Goal: Task Accomplishment & Management: Manage account settings

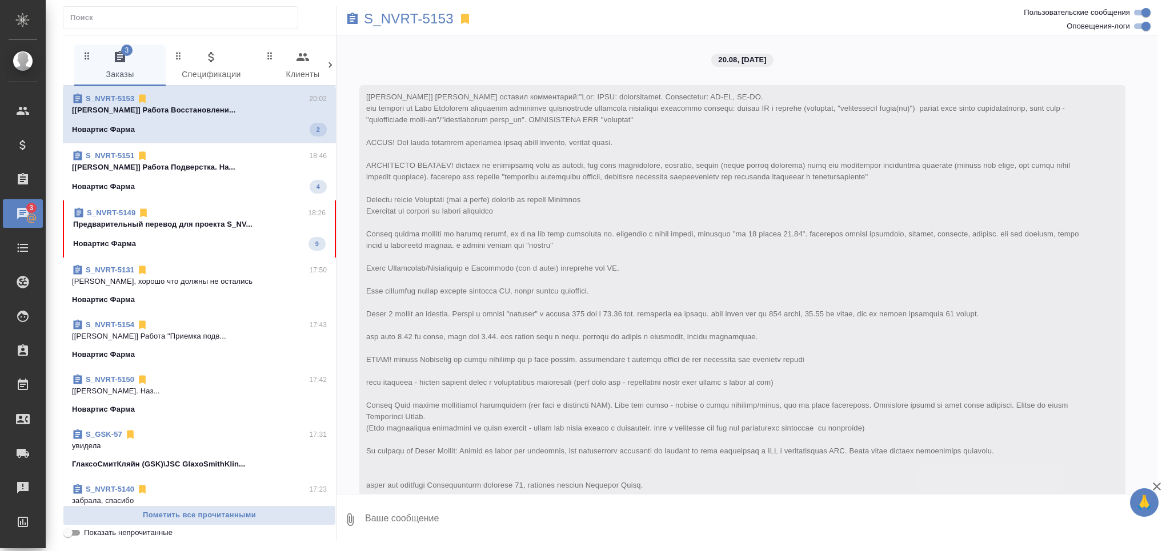
scroll to position [4149, 0]
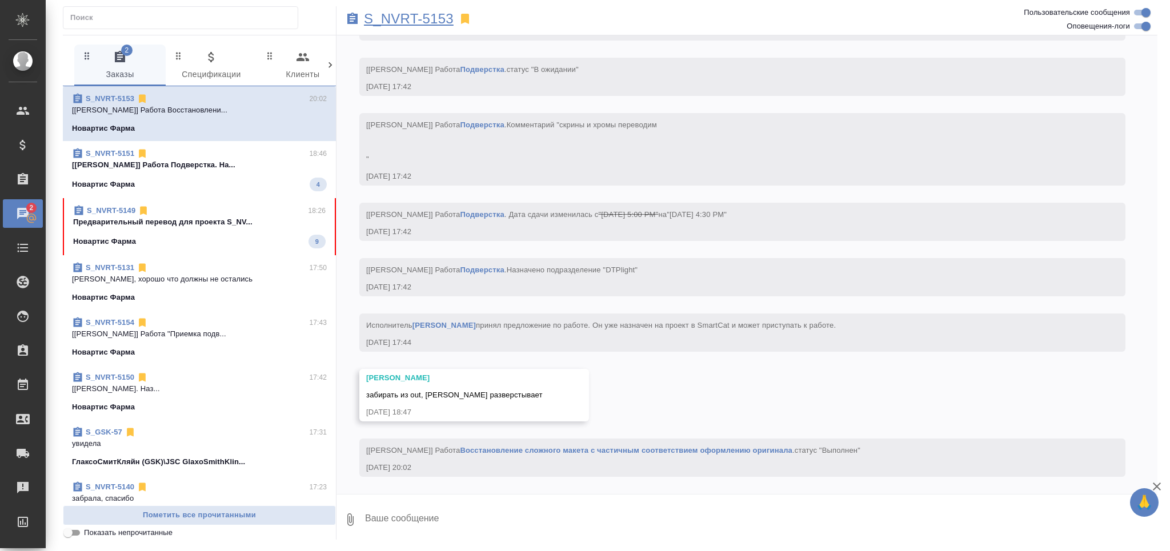
click at [417, 22] on p "S_NVRT-5153" at bounding box center [409, 18] width 90 height 11
click at [70, 531] on input "Показать непрочитанные" at bounding box center [67, 533] width 41 height 14
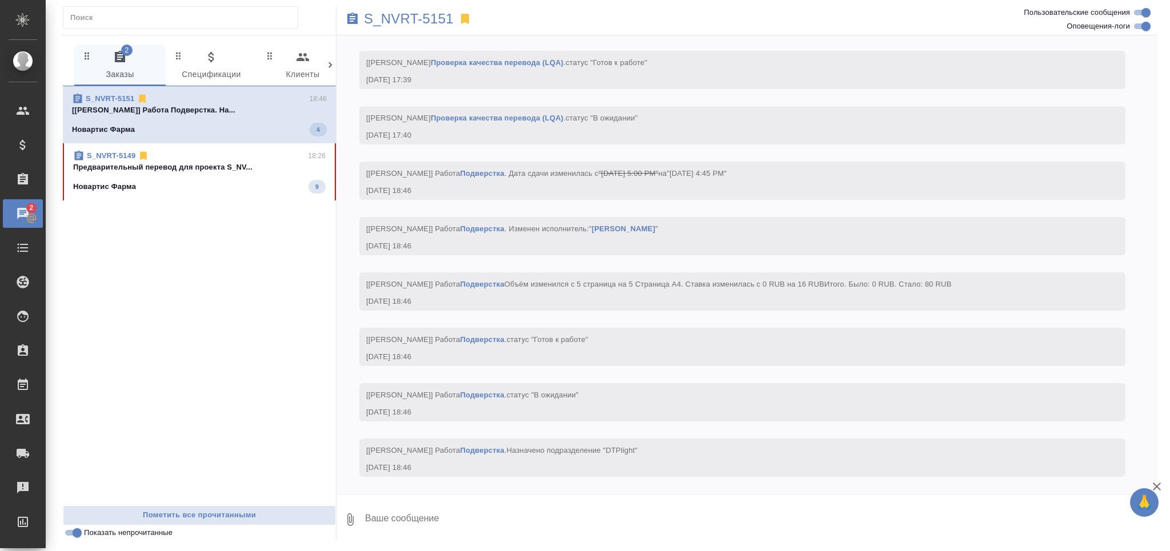
scroll to position [3761, 0]
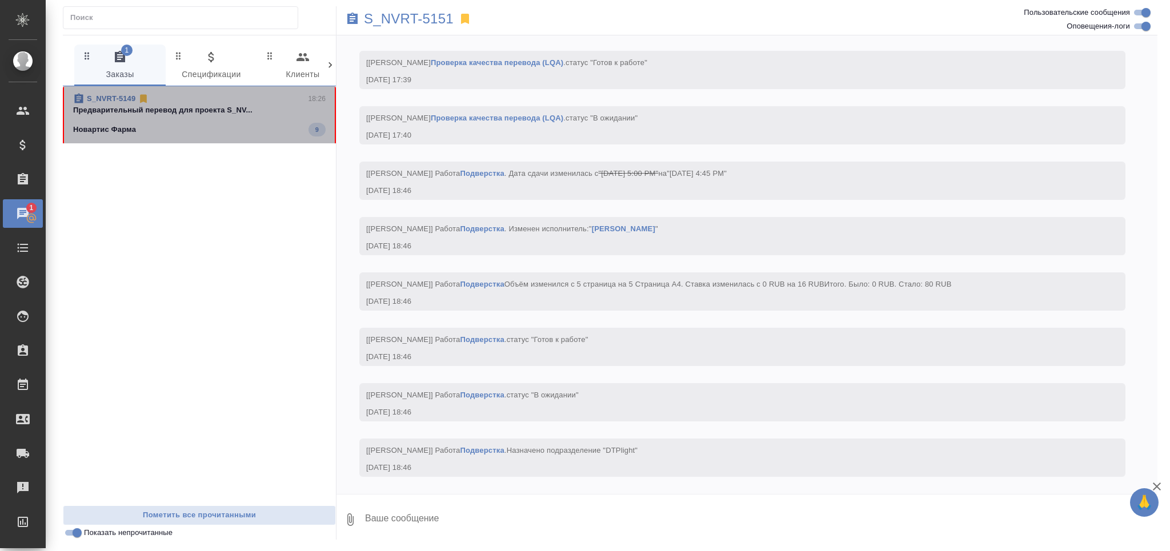
drag, startPoint x: 287, startPoint y: 131, endPoint x: 282, endPoint y: 134, distance: 5.9
click at [285, 133] on div "Новартис Фарма 9" at bounding box center [199, 130] width 253 height 14
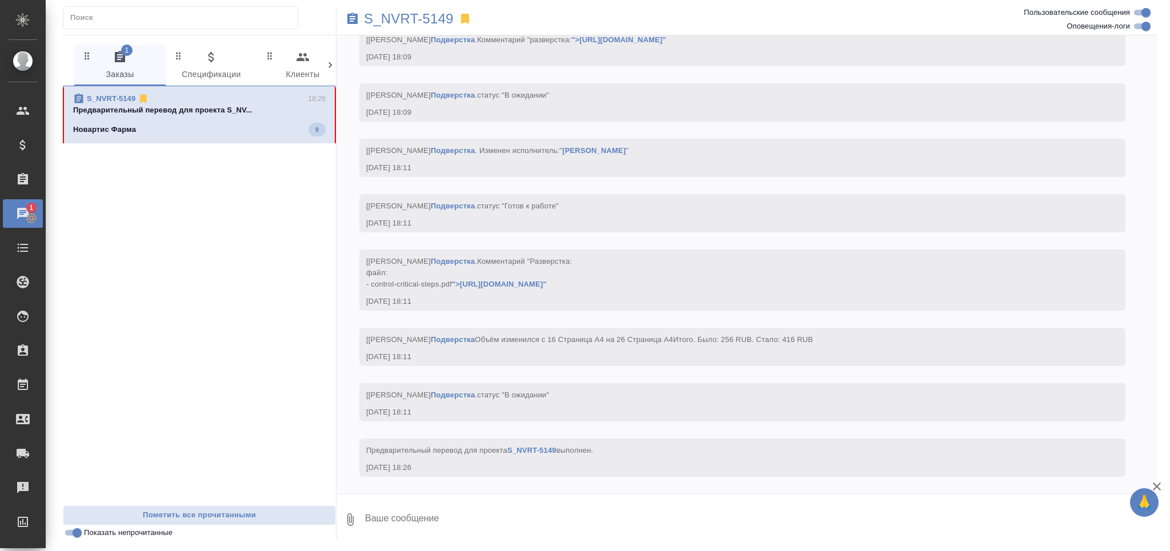
scroll to position [5589, 0]
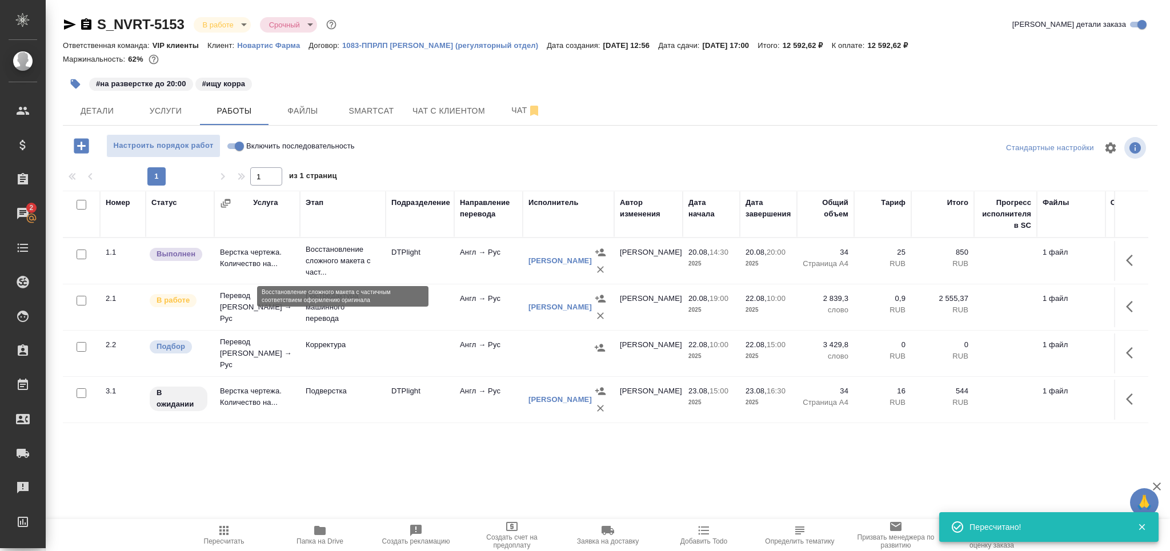
click at [351, 261] on p "Восстановление сложного макета с част..." at bounding box center [343, 261] width 74 height 34
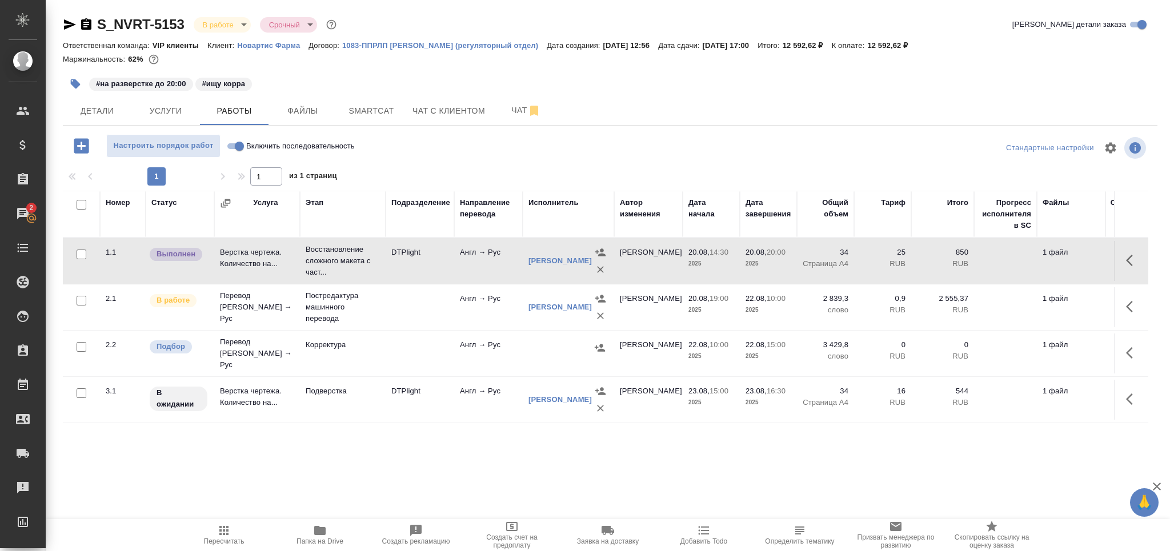
click at [319, 531] on icon "button" at bounding box center [319, 530] width 11 height 9
click at [378, 107] on span "Smartcat" at bounding box center [371, 111] width 55 height 14
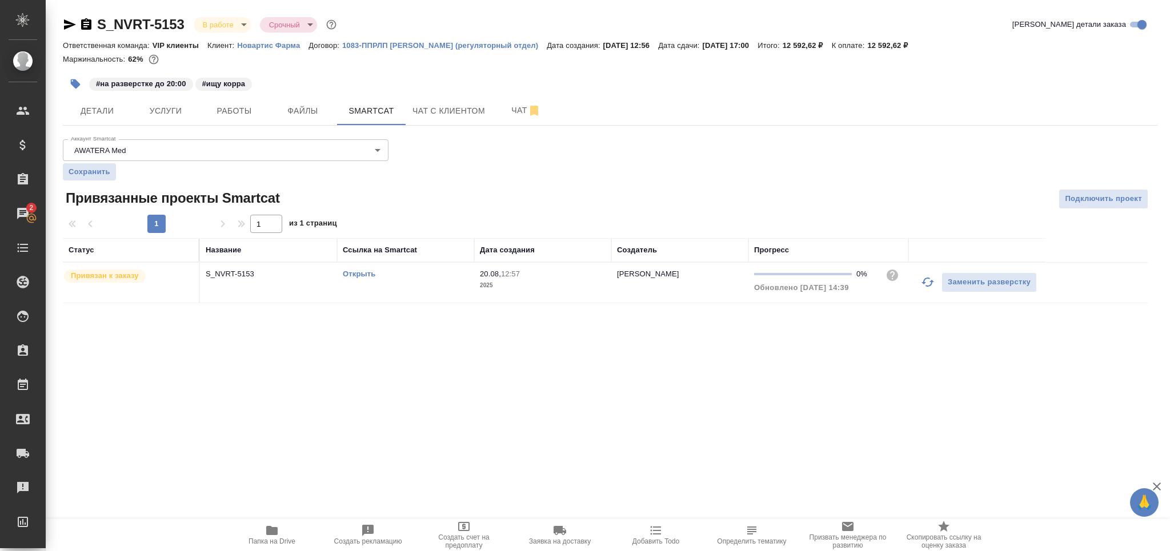
click at [358, 278] on link "Открыть" at bounding box center [359, 274] width 33 height 9
click at [103, 107] on span "Детали" at bounding box center [97, 111] width 55 height 14
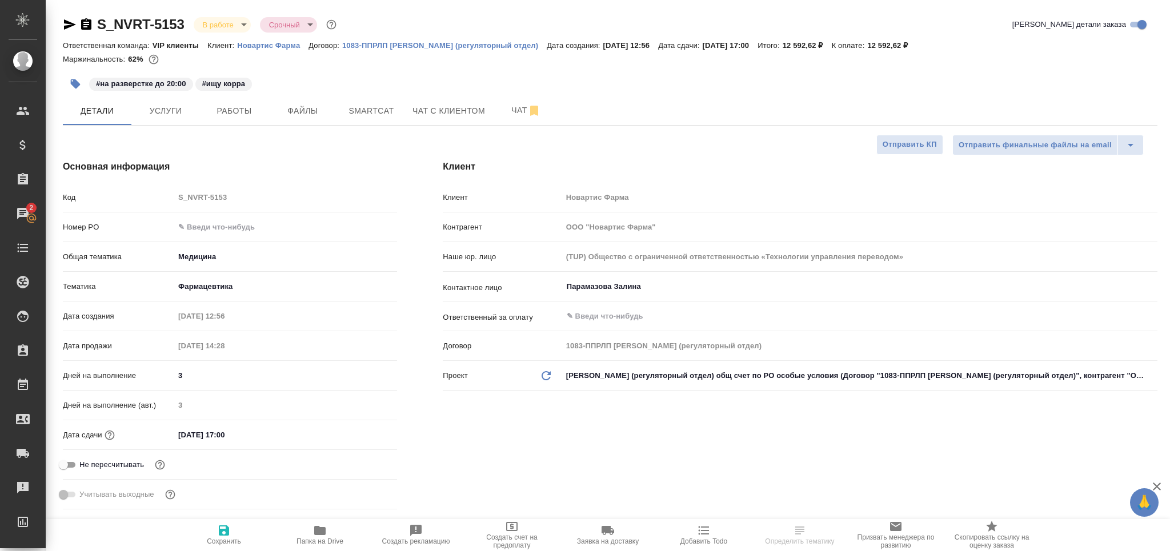
select select "RU"
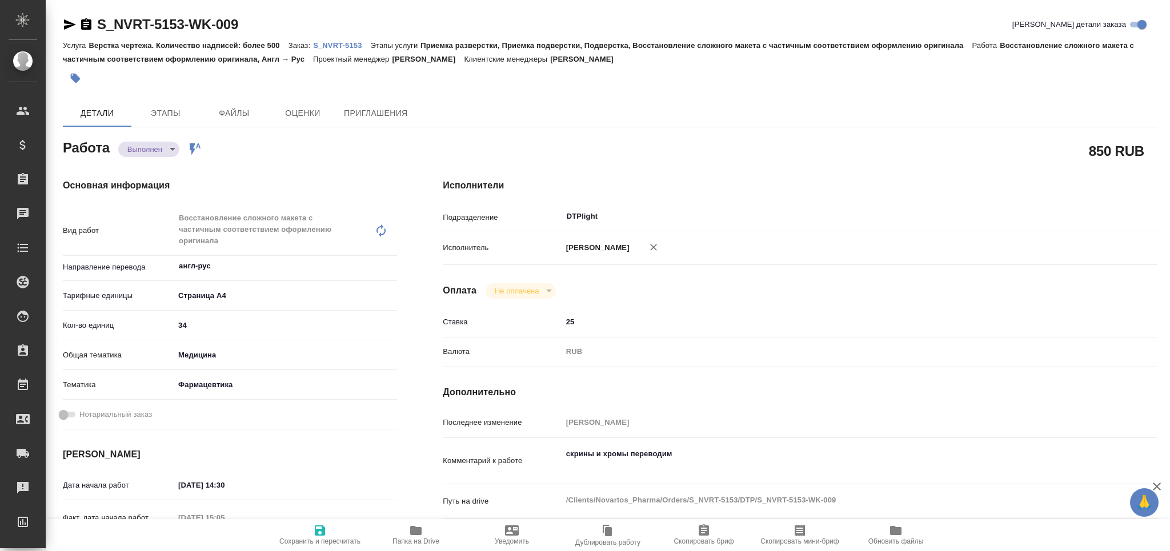
type textarea "x"
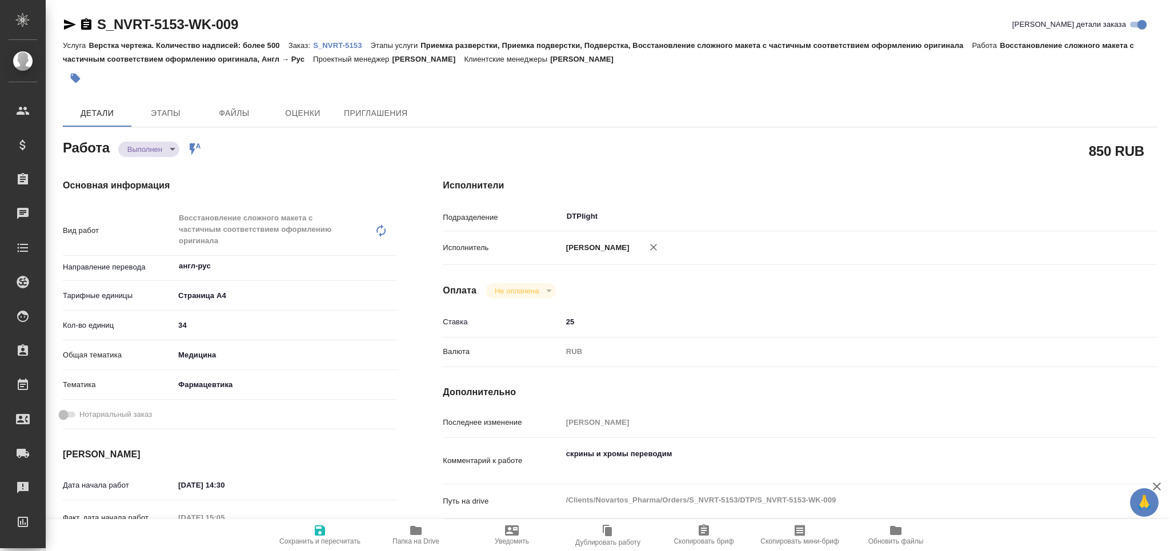
click at [427, 537] on span "Папка на Drive" at bounding box center [416, 535] width 82 height 22
type textarea "x"
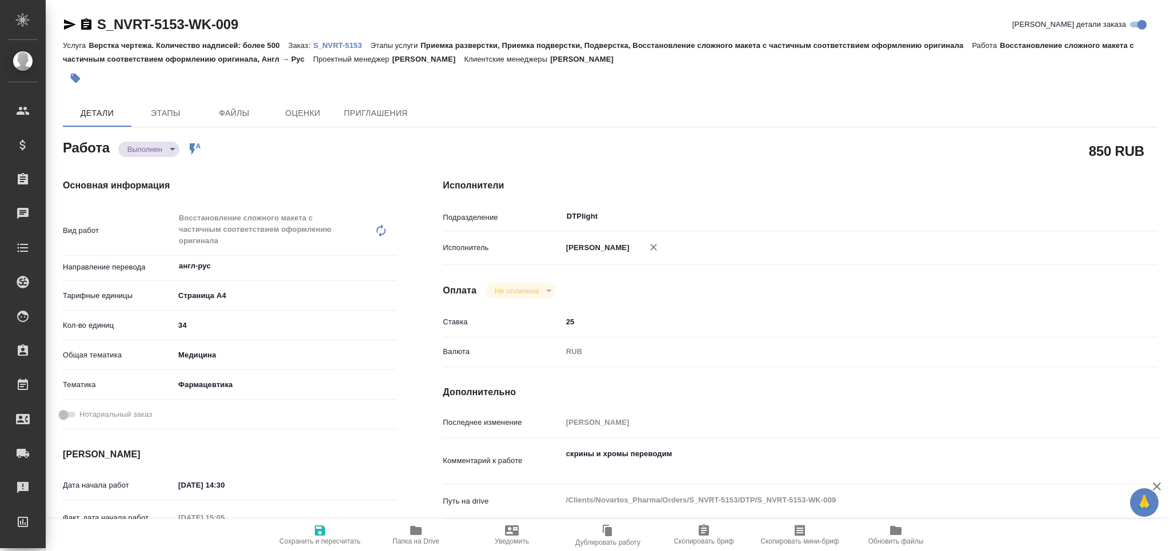
type textarea "x"
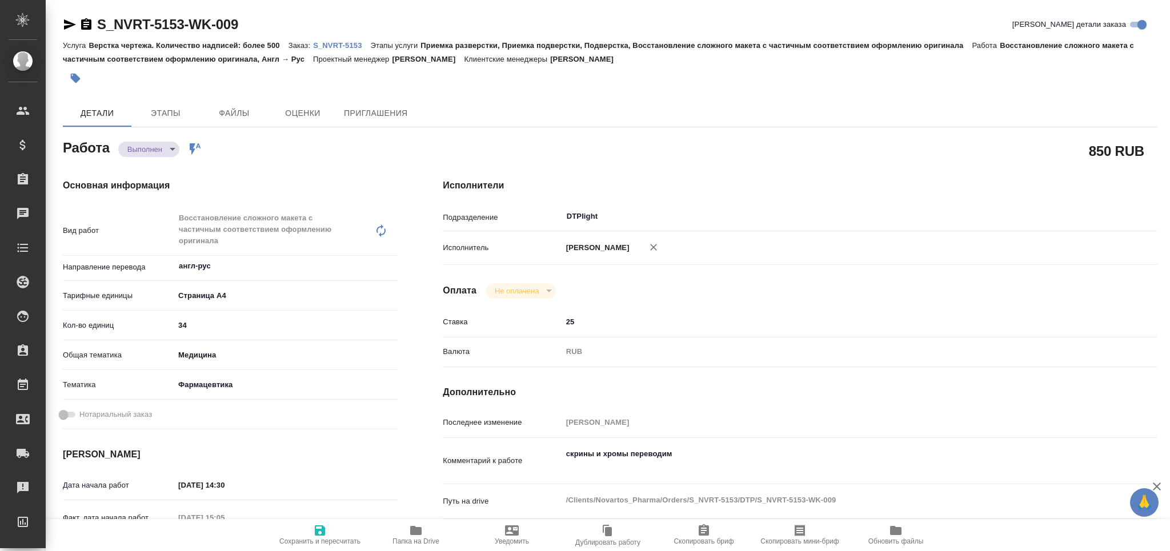
type textarea "x"
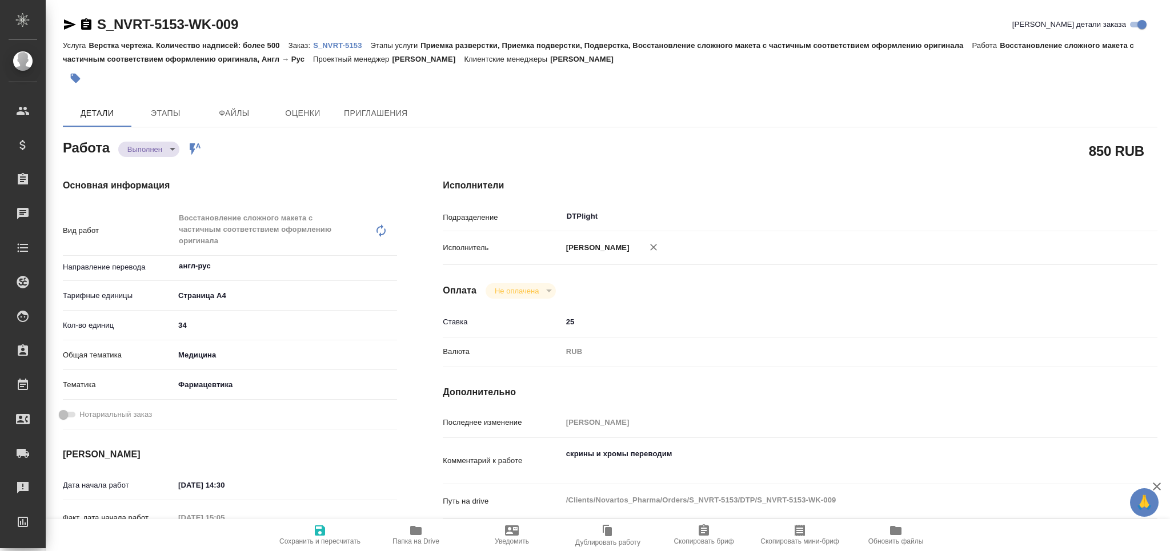
type textarea "x"
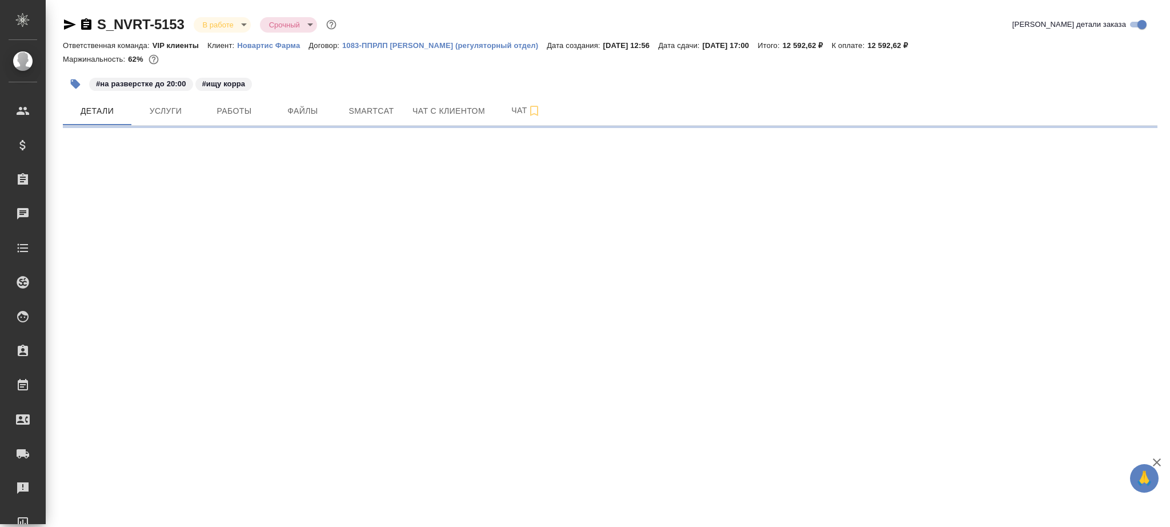
select select "RU"
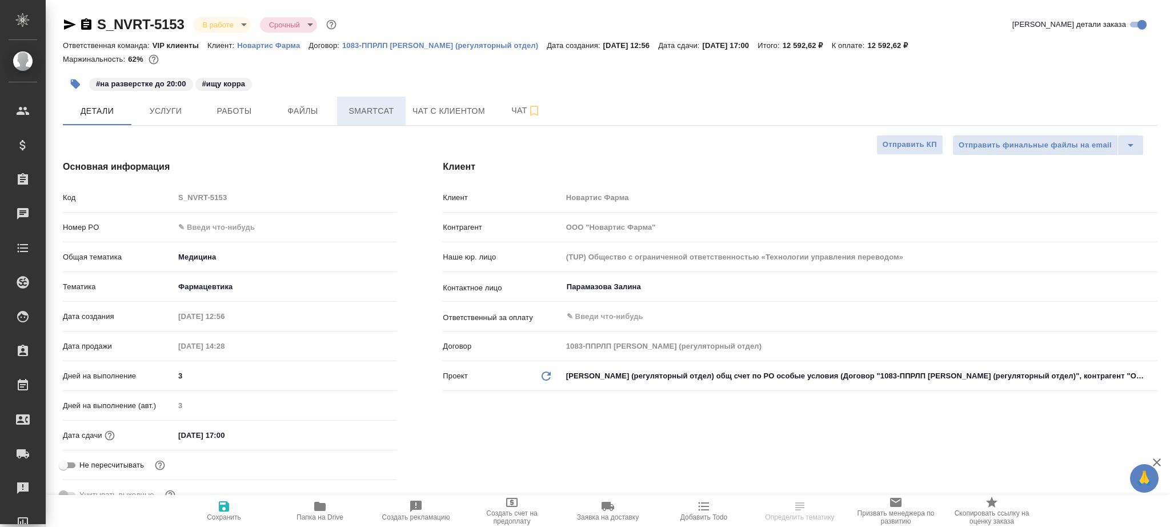
type textarea "x"
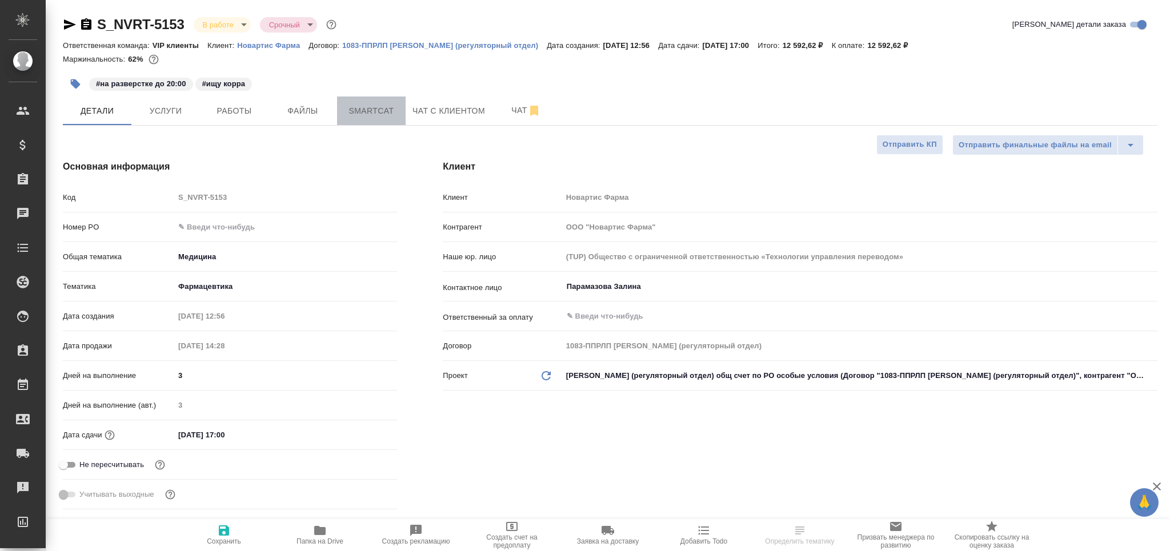
click at [366, 107] on span "Smartcat" at bounding box center [371, 111] width 55 height 14
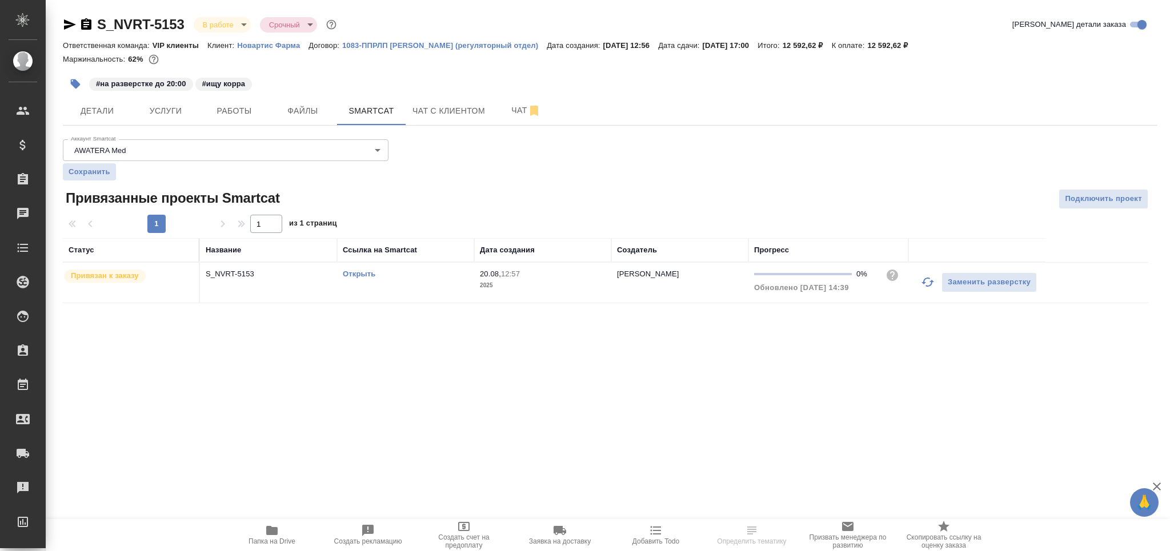
click at [435, 287] on td "Открыть" at bounding box center [405, 283] width 137 height 40
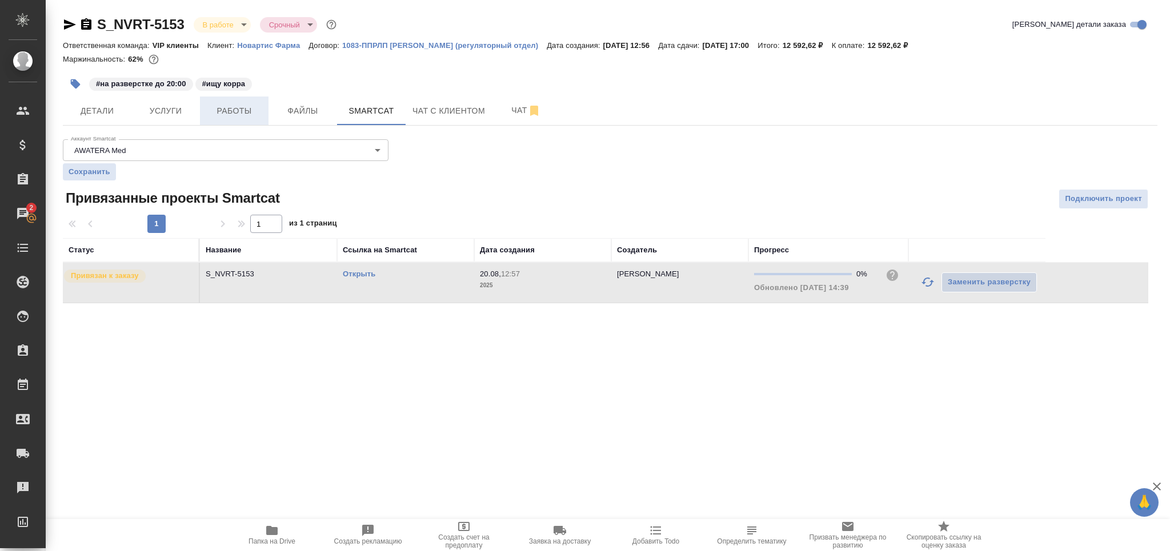
click at [225, 111] on span "Работы" at bounding box center [234, 111] width 55 height 14
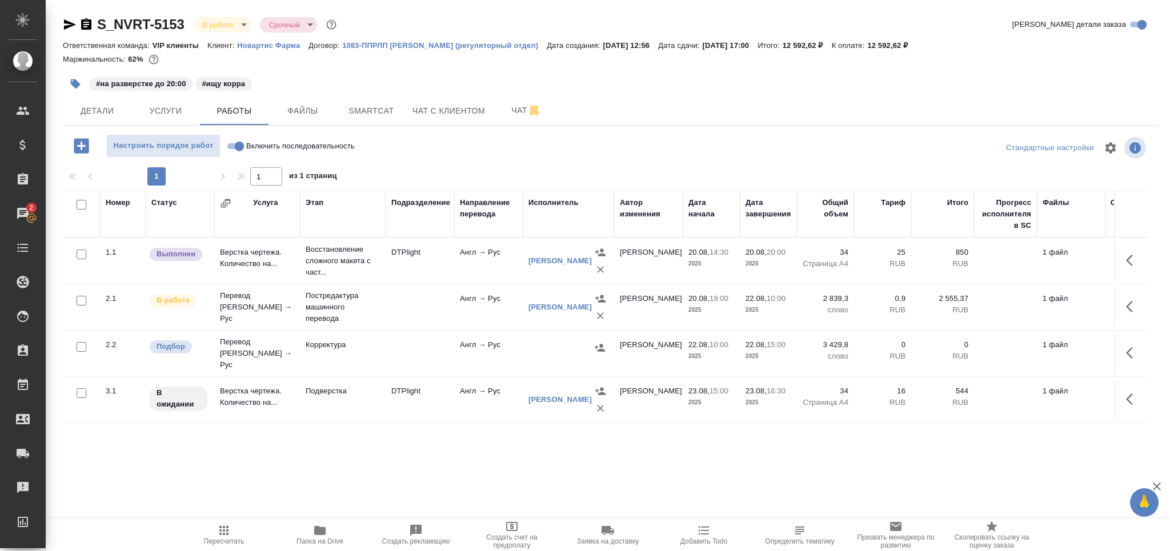
click at [75, 85] on icon "button" at bounding box center [76, 84] width 10 height 10
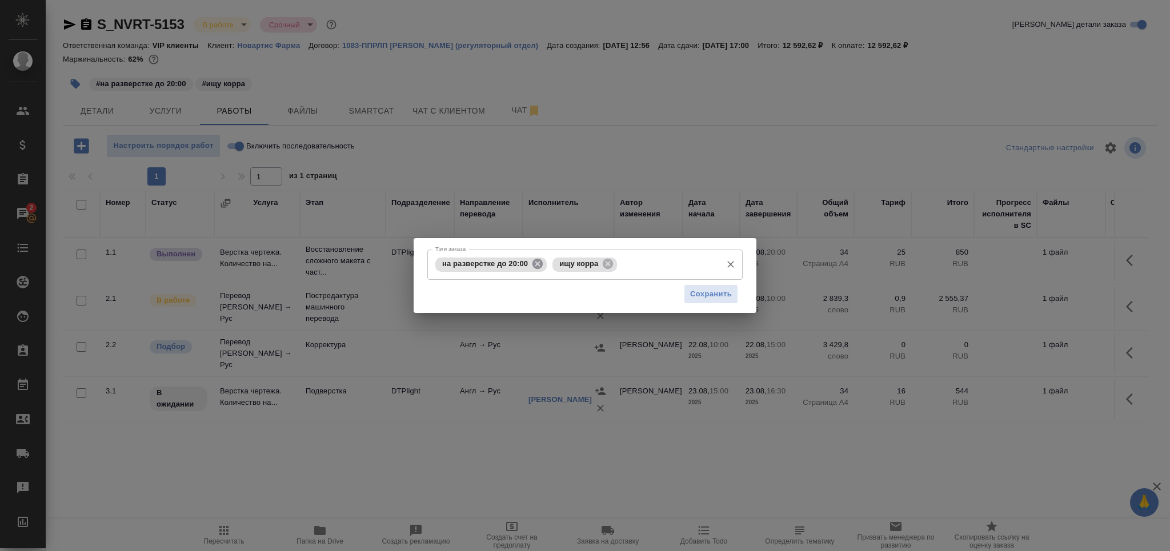
click at [535, 266] on icon at bounding box center [537, 264] width 13 height 13
drag, startPoint x: 701, startPoint y: 294, endPoint x: 671, endPoint y: 282, distance: 32.0
click at [702, 294] on span "Сохранить" at bounding box center [711, 294] width 42 height 13
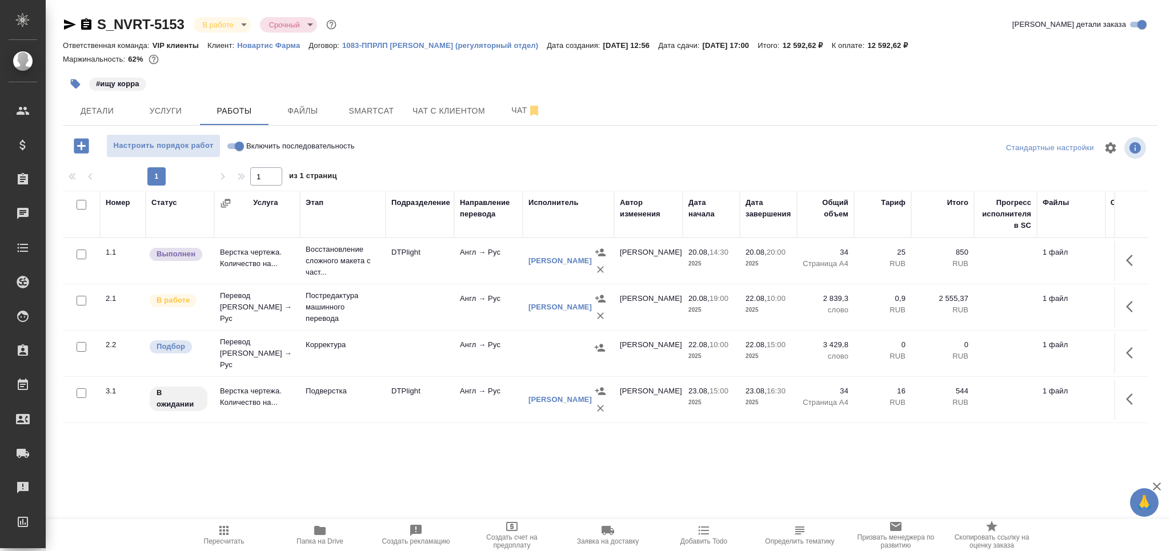
click at [227, 526] on icon "button" at bounding box center [223, 530] width 9 height 9
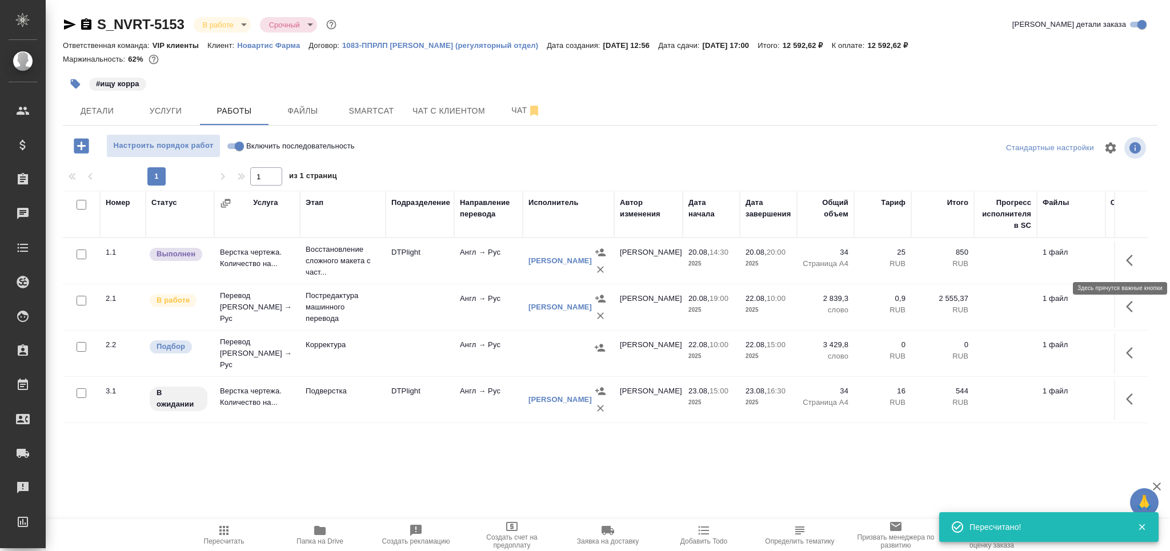
click at [1127, 261] on icon "button" at bounding box center [1129, 260] width 7 height 11
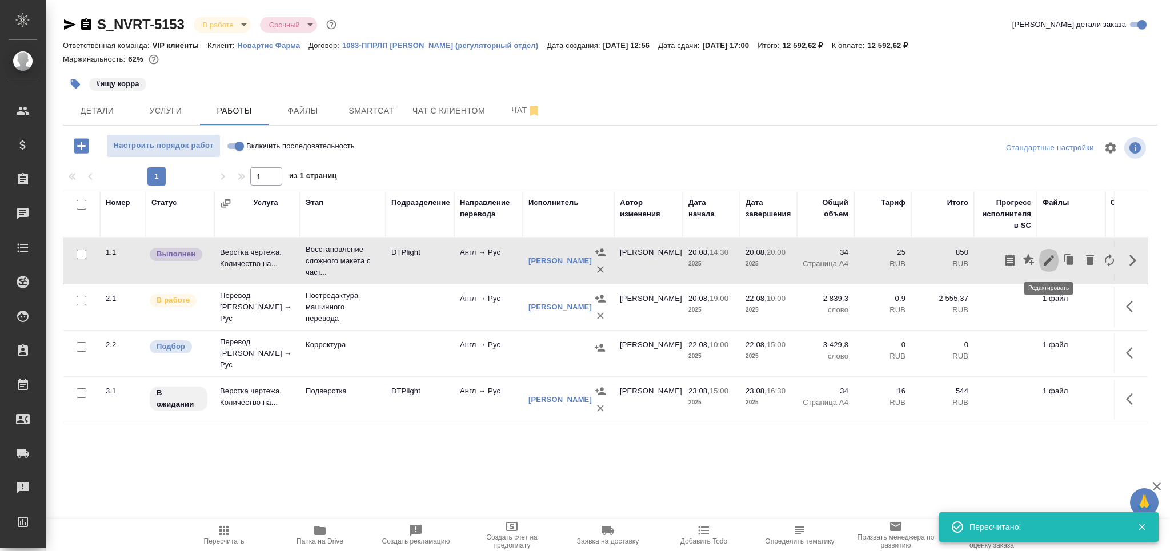
click at [1053, 266] on icon "button" at bounding box center [1049, 261] width 14 height 14
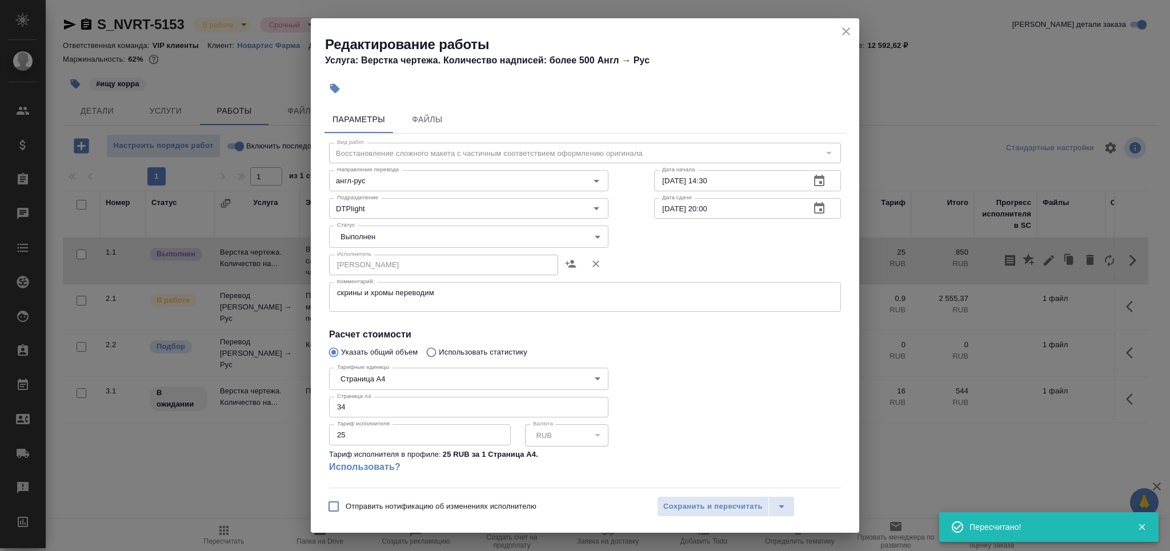
click at [382, 238] on body "🙏 .cls-1 fill:#fff; AWATERA Grabko Mariya Клиенты Спецификации Заказы 0 Чаты To…" at bounding box center [585, 321] width 1170 height 643
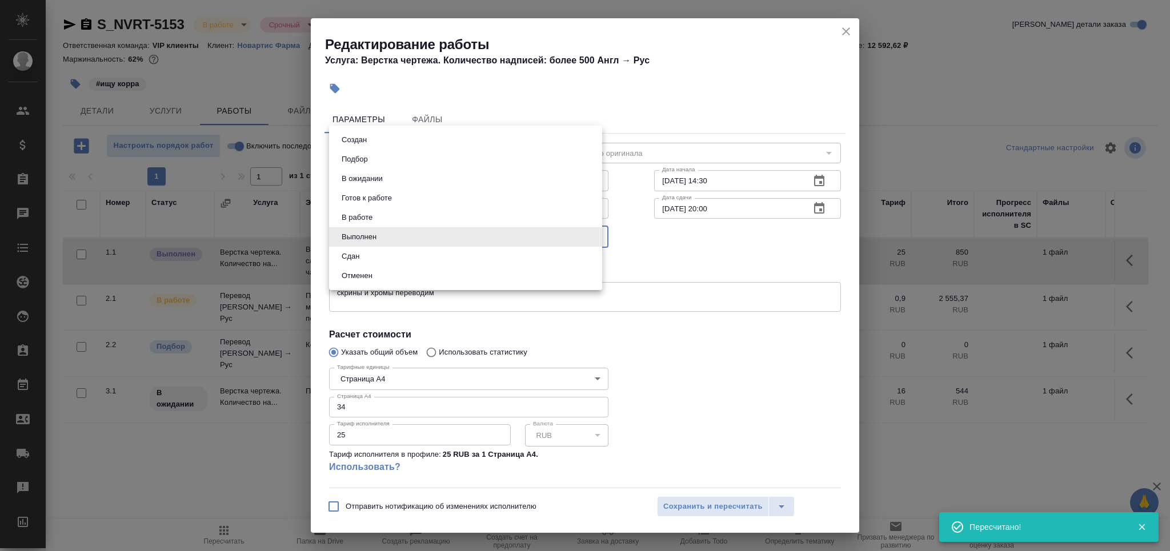
click at [372, 257] on li "Сдан" at bounding box center [465, 256] width 273 height 19
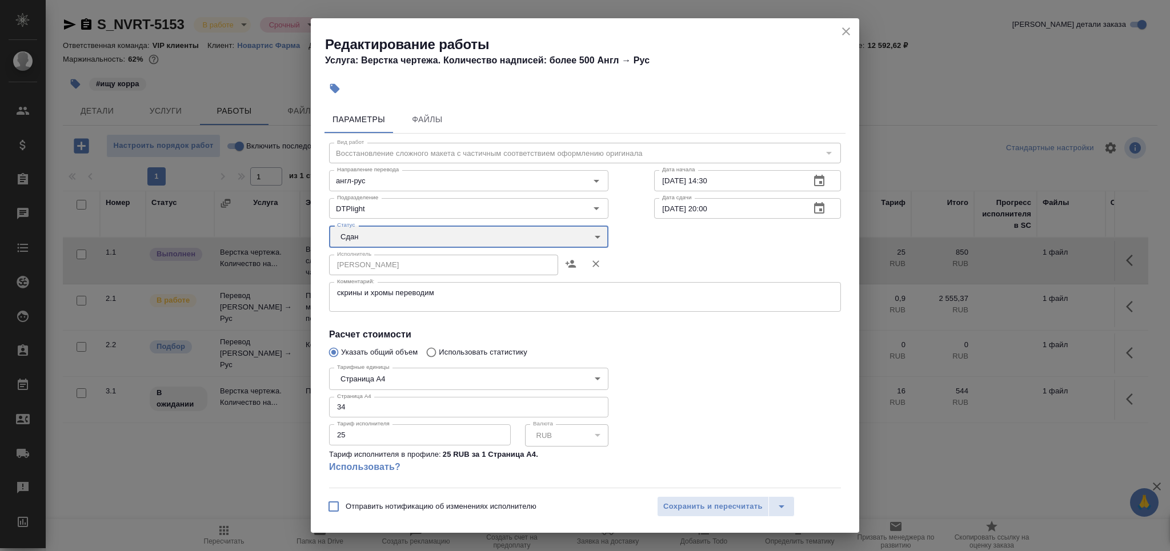
type input "closed"
click at [693, 502] on span "Сохранить и пересчитать" at bounding box center [712, 507] width 99 height 13
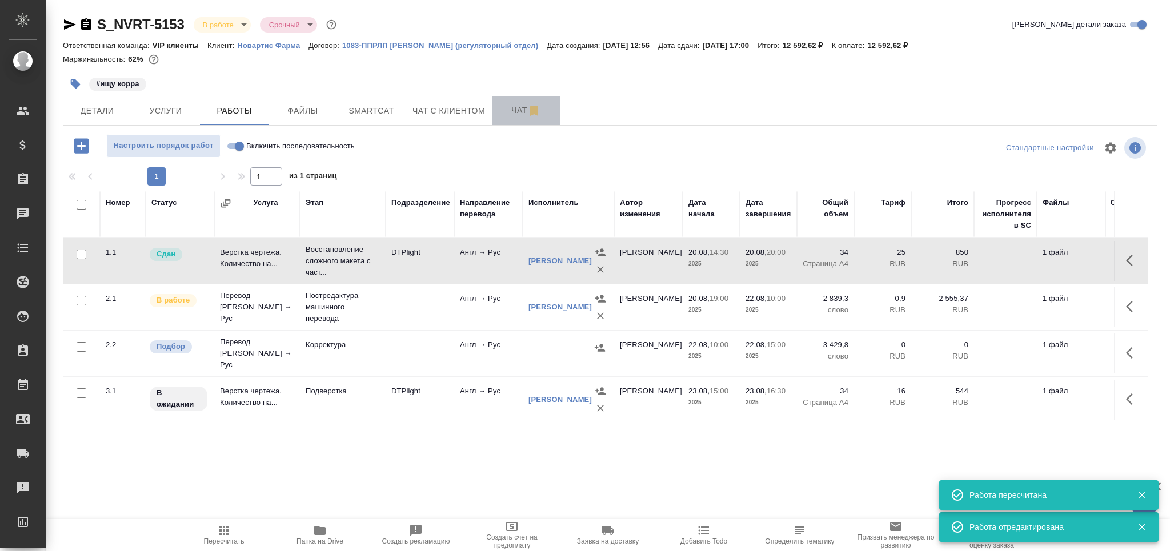
click at [516, 114] on span "Чат" at bounding box center [526, 110] width 55 height 14
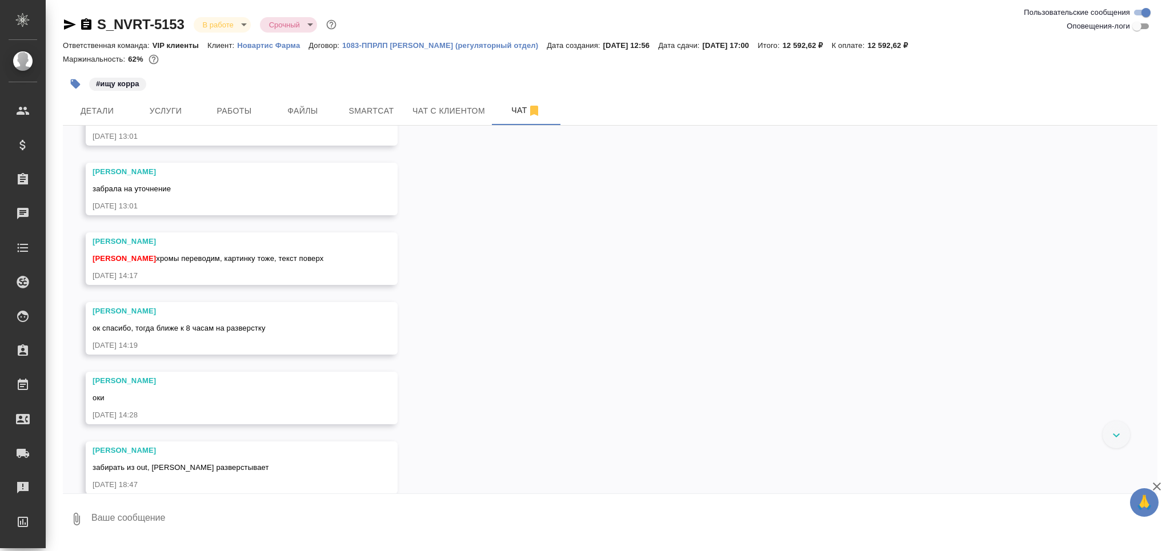
scroll to position [635, 0]
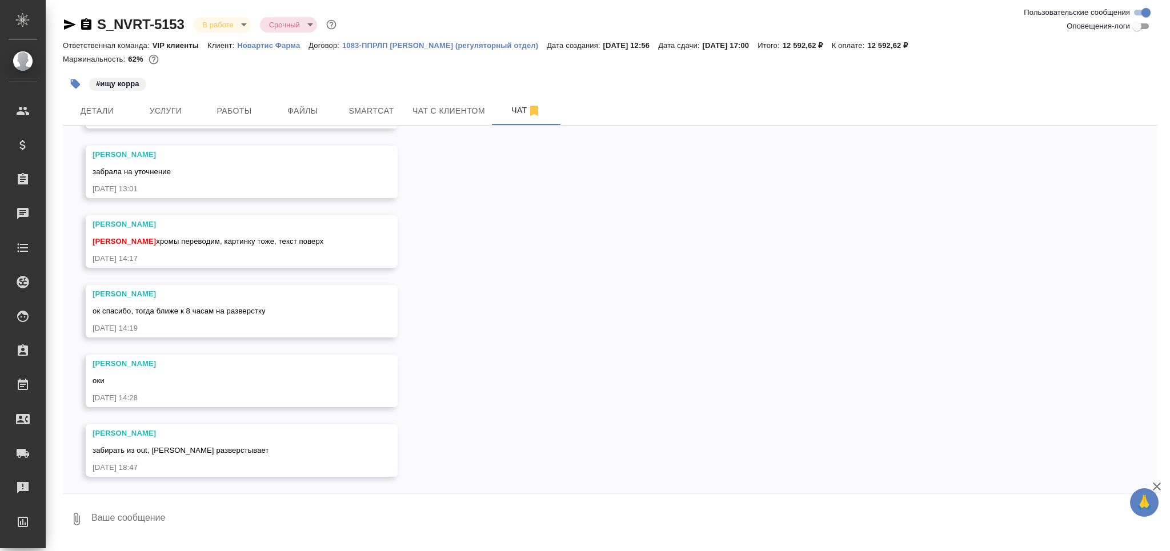
click at [175, 520] on textarea at bounding box center [623, 519] width 1067 height 39
type textarea "забрала, мурси)"
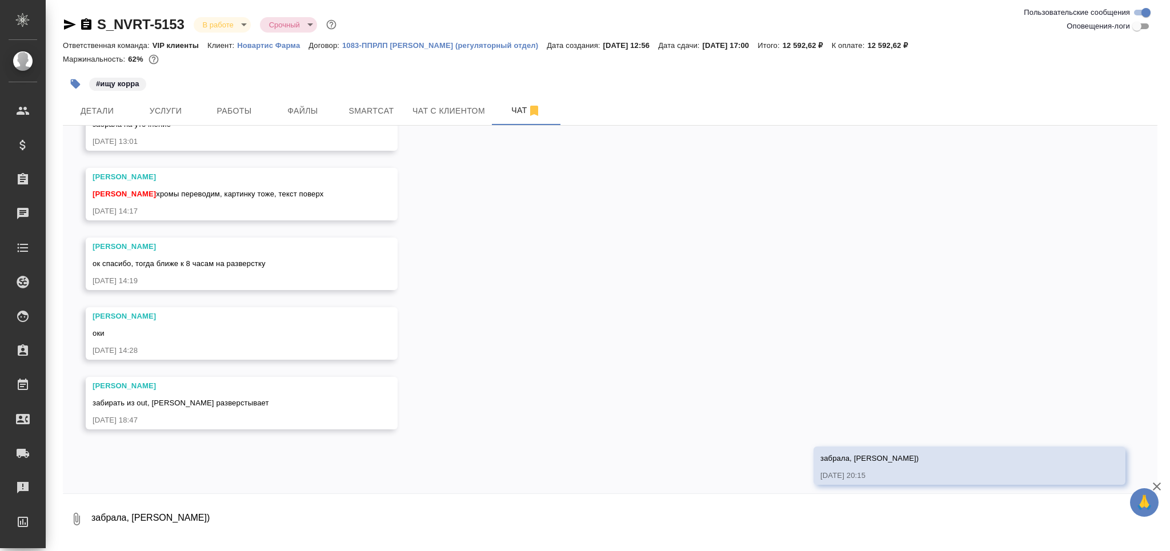
scroll to position [691, 0]
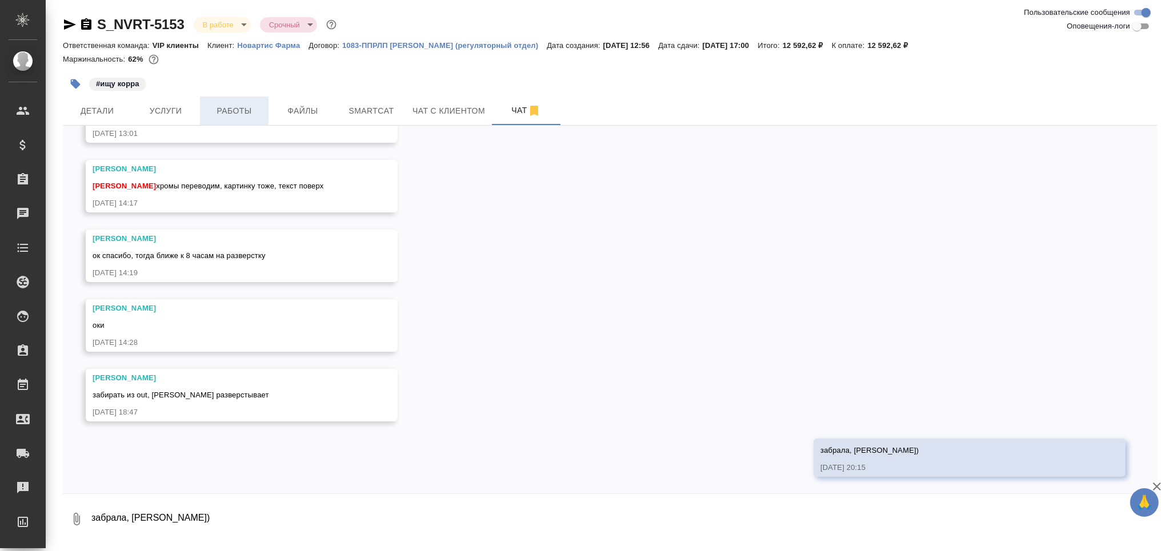
click at [231, 119] on button "Работы" at bounding box center [234, 111] width 69 height 29
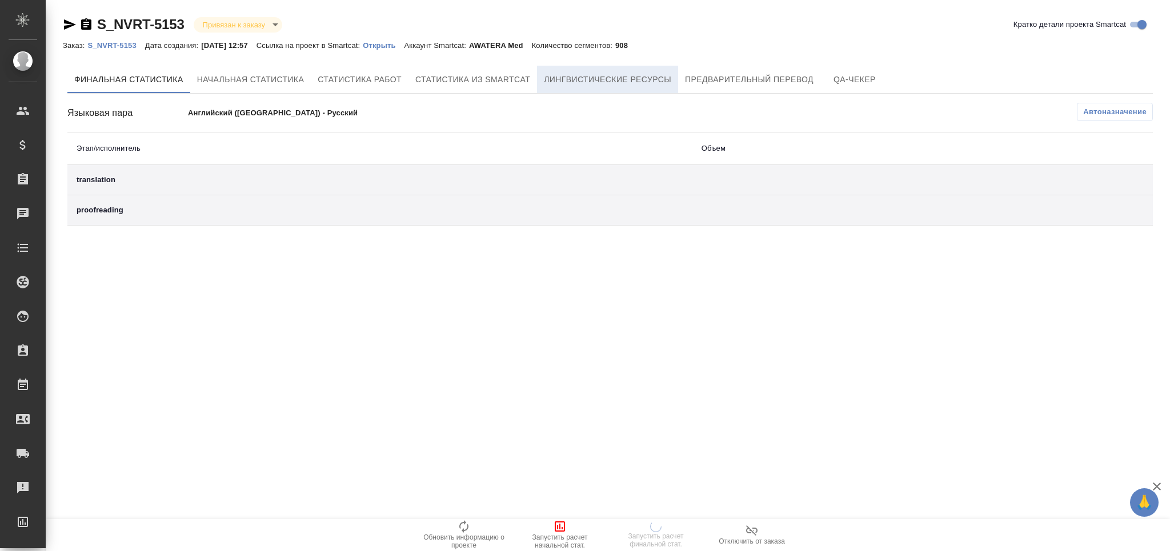
click at [629, 79] on span "Лингвистические ресурсы" at bounding box center [607, 80] width 127 height 14
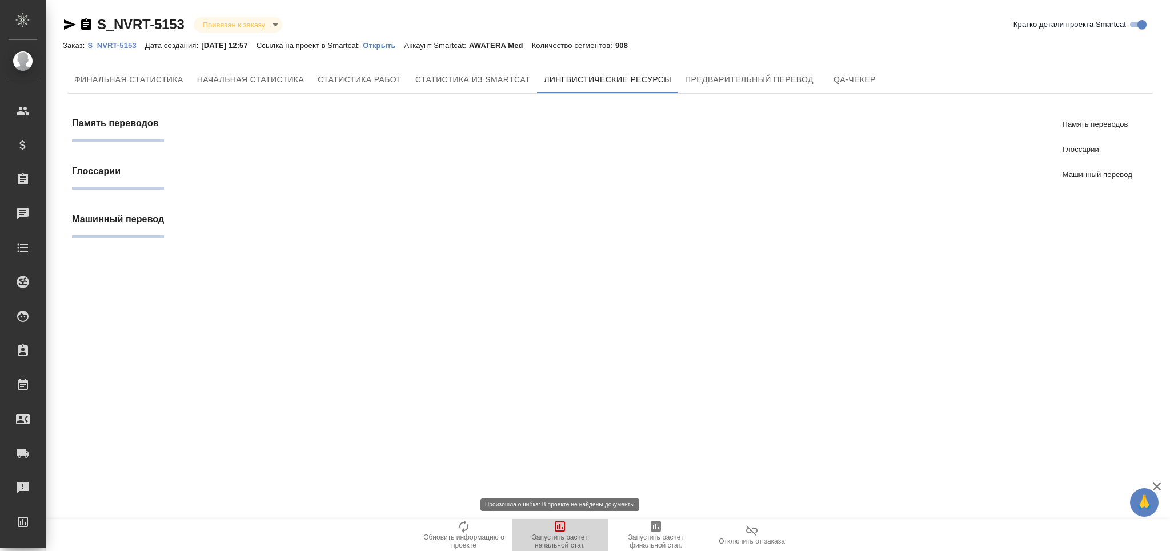
click at [553, 531] on icon "button" at bounding box center [560, 527] width 14 height 14
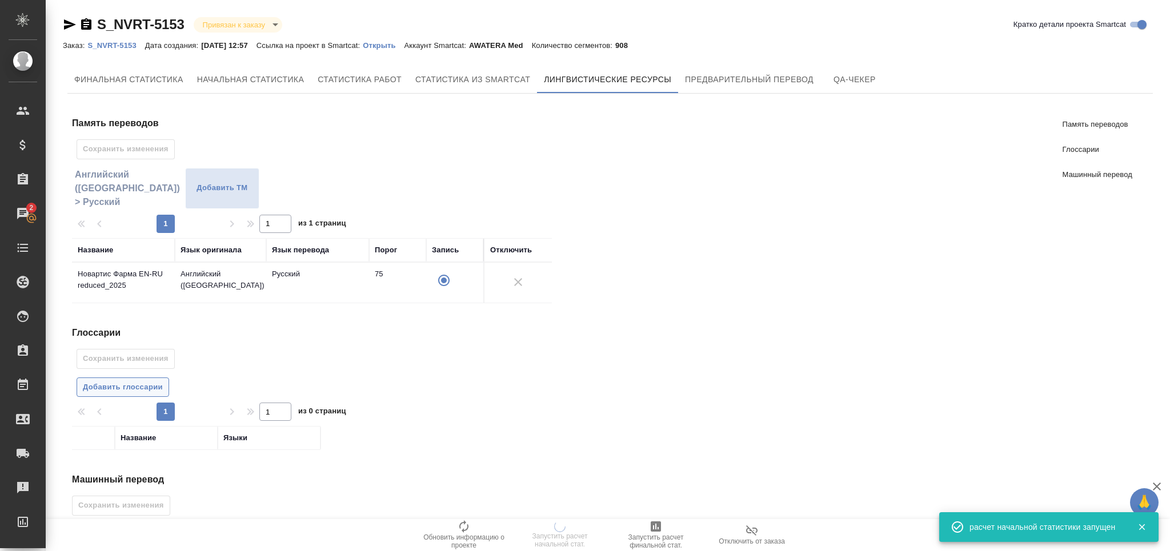
click at [130, 389] on span "Добавить глоссарии" at bounding box center [123, 387] width 80 height 13
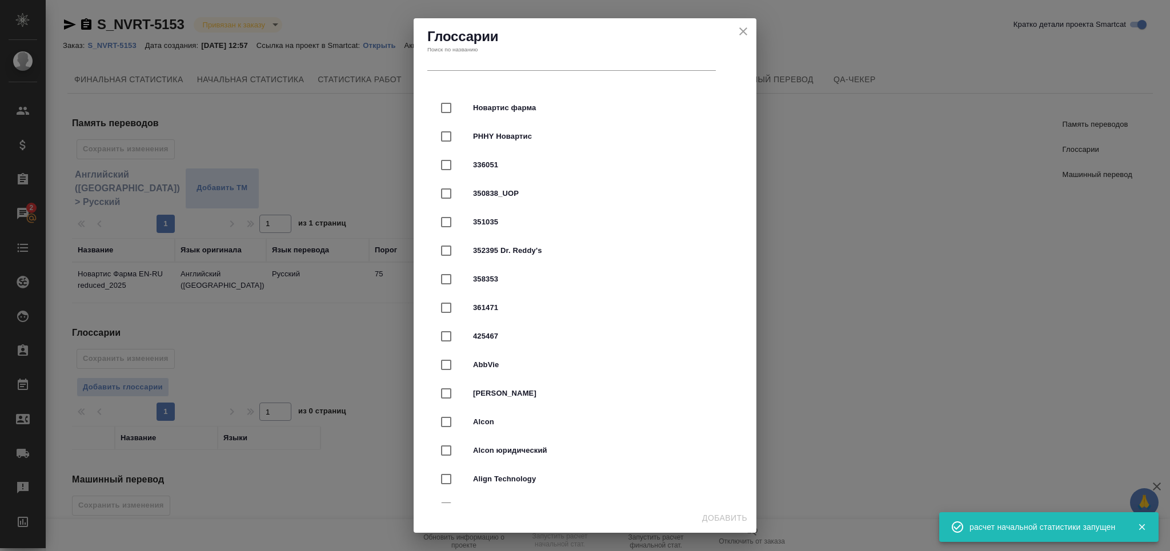
click at [482, 102] on div "Новартис фарма" at bounding box center [585, 108] width 306 height 29
checkbox input "true"
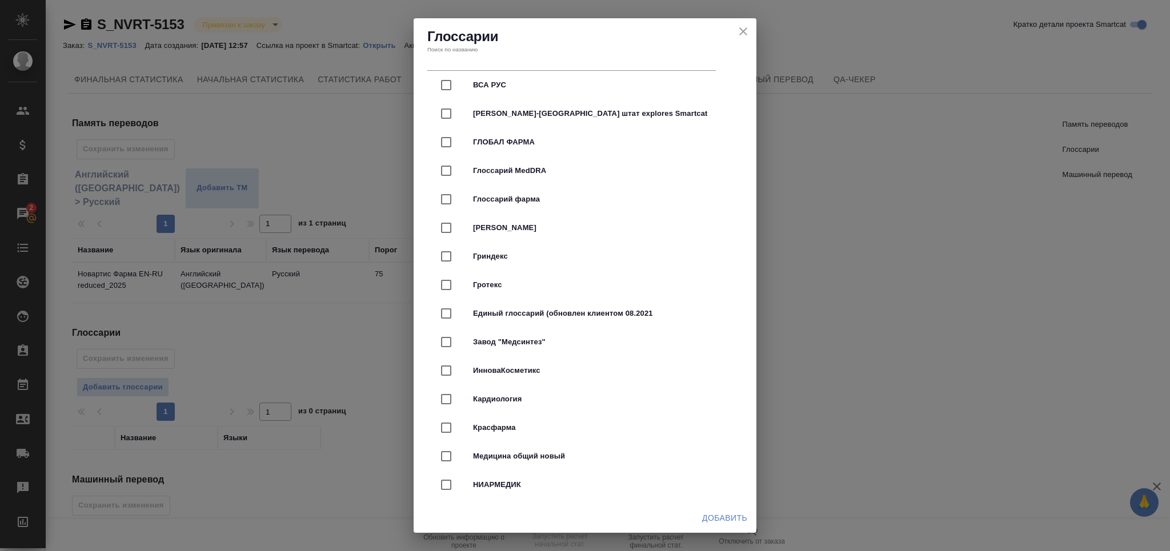
scroll to position [3047, 0]
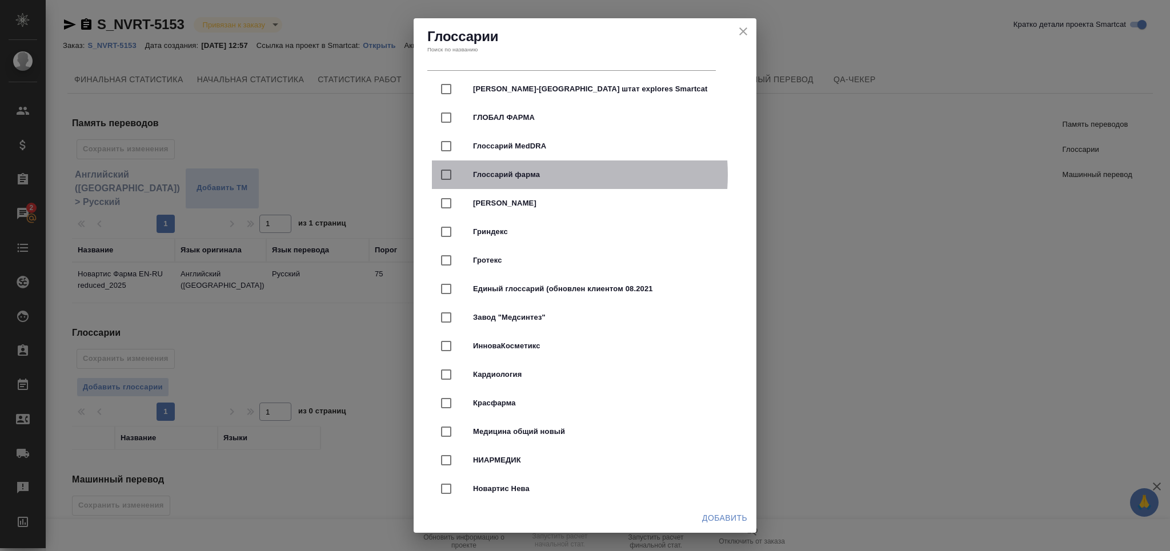
click at [528, 175] on span "Глоссарий фарма" at bounding box center [601, 174] width 256 height 11
checkbox input "true"
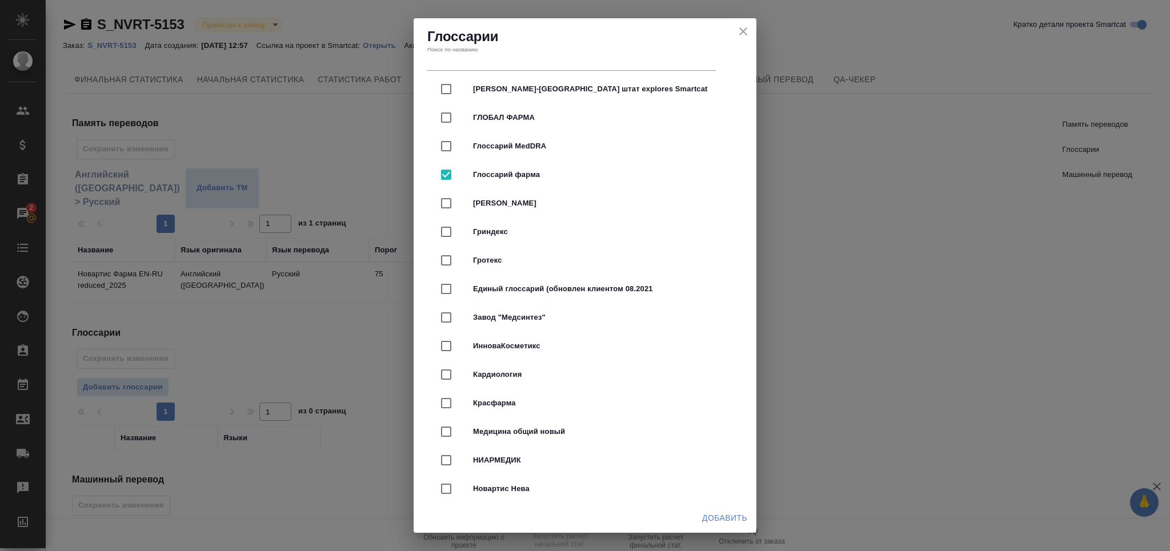
click at [707, 518] on span "Добавить" at bounding box center [724, 518] width 45 height 14
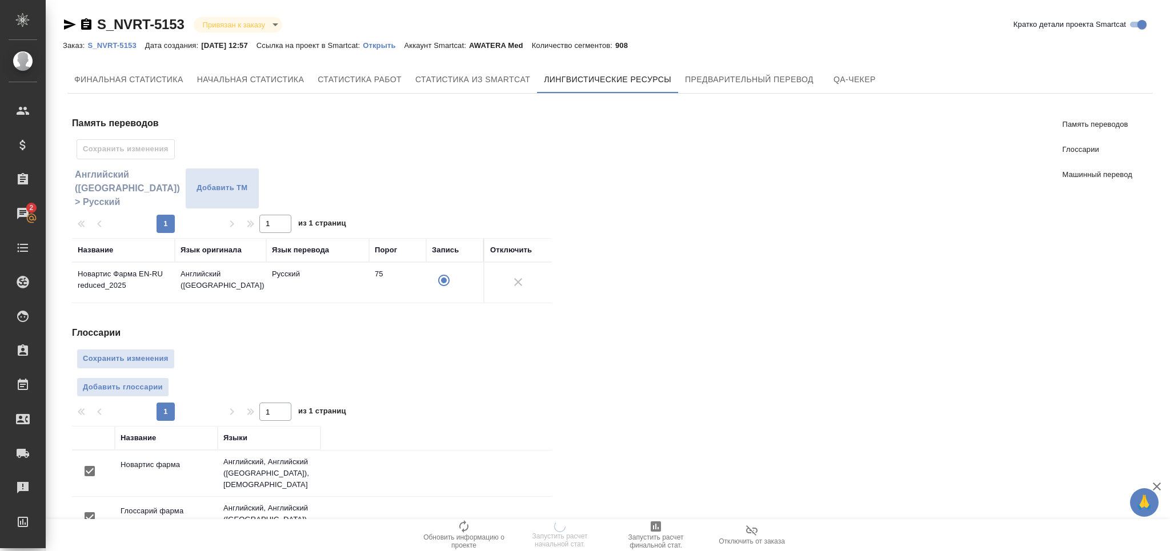
scroll to position [0, 0]
click at [126, 353] on span "Сохранить изменения" at bounding box center [126, 359] width 86 height 13
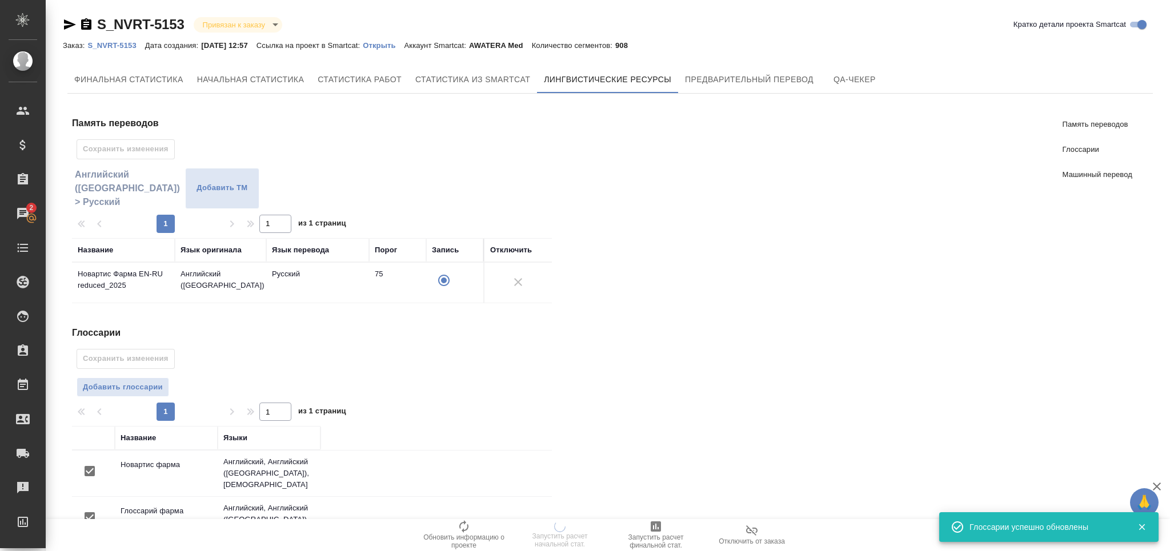
scroll to position [197, 0]
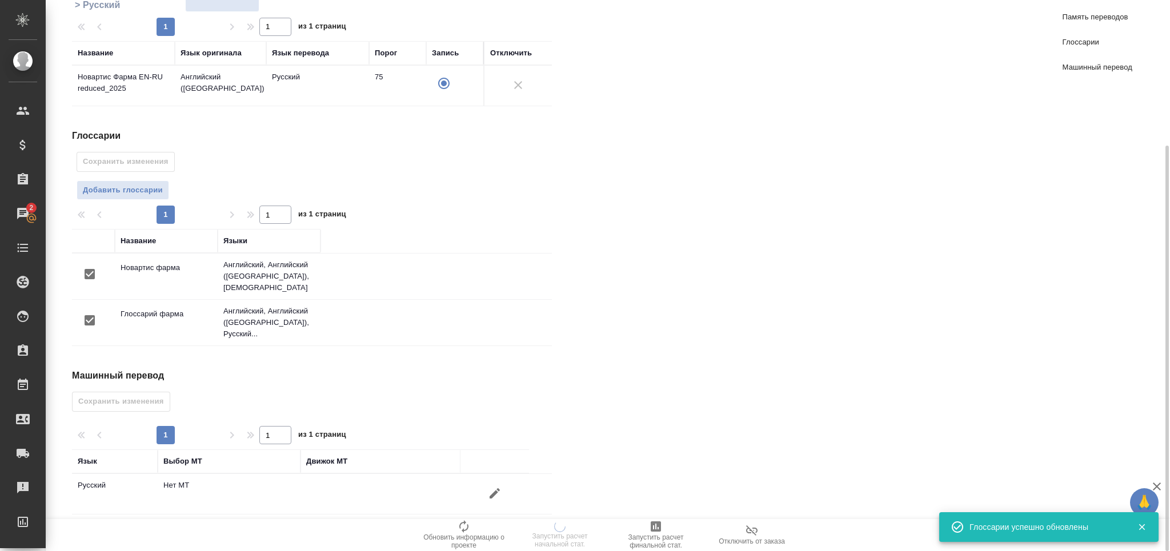
click at [498, 487] on icon "button" at bounding box center [495, 494] width 14 height 14
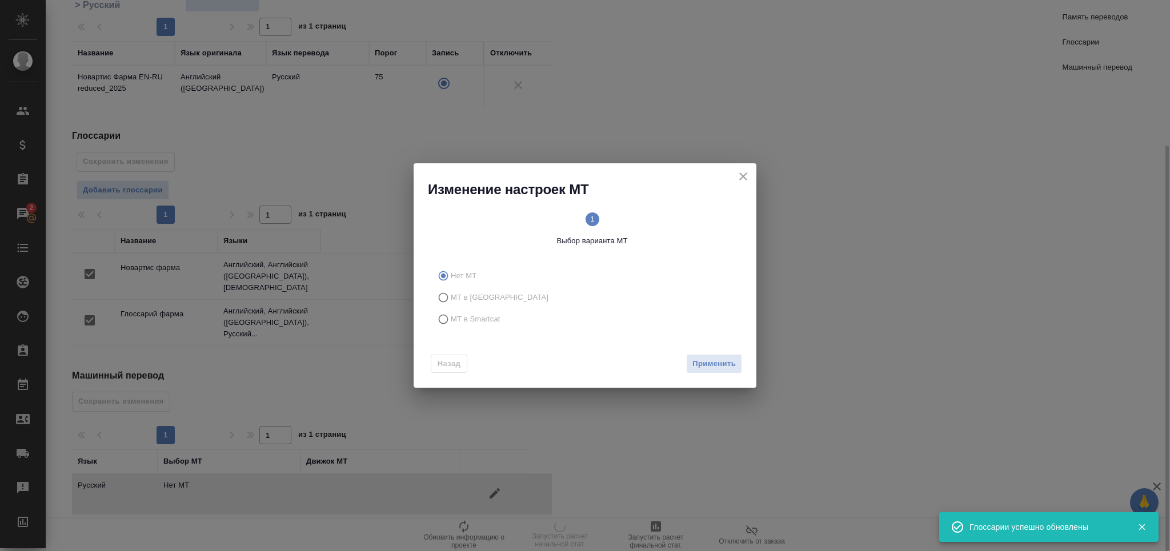
click at [483, 319] on span "МТ в Smartcat" at bounding box center [476, 319] width 50 height 11
click at [451, 319] on input "МТ в Smartcat" at bounding box center [442, 320] width 18 height 22
radio input "true"
click at [735, 368] on span "Вперед" at bounding box center [721, 364] width 29 height 13
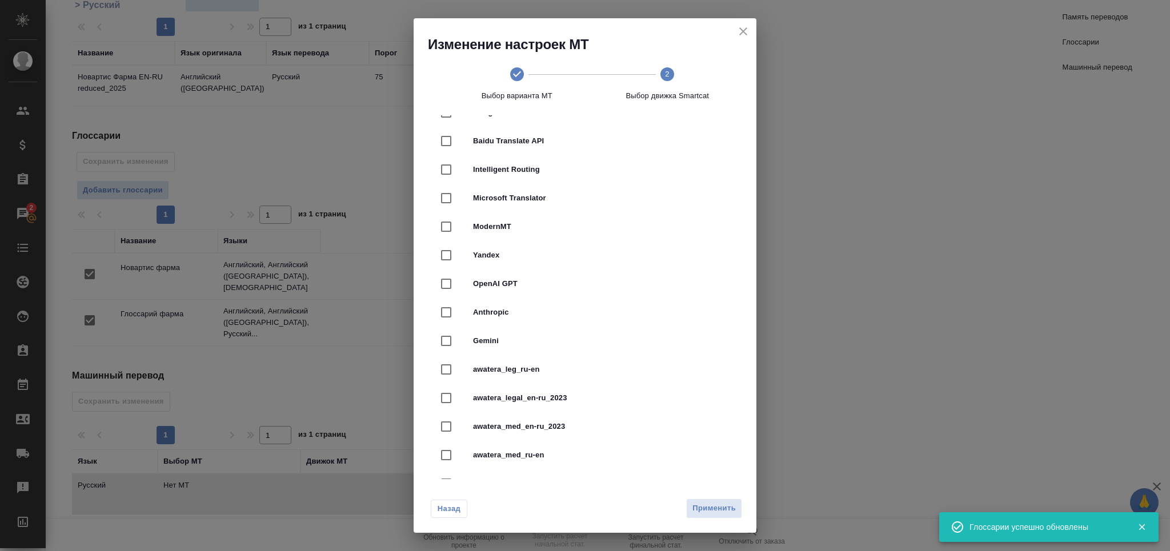
scroll to position [305, 0]
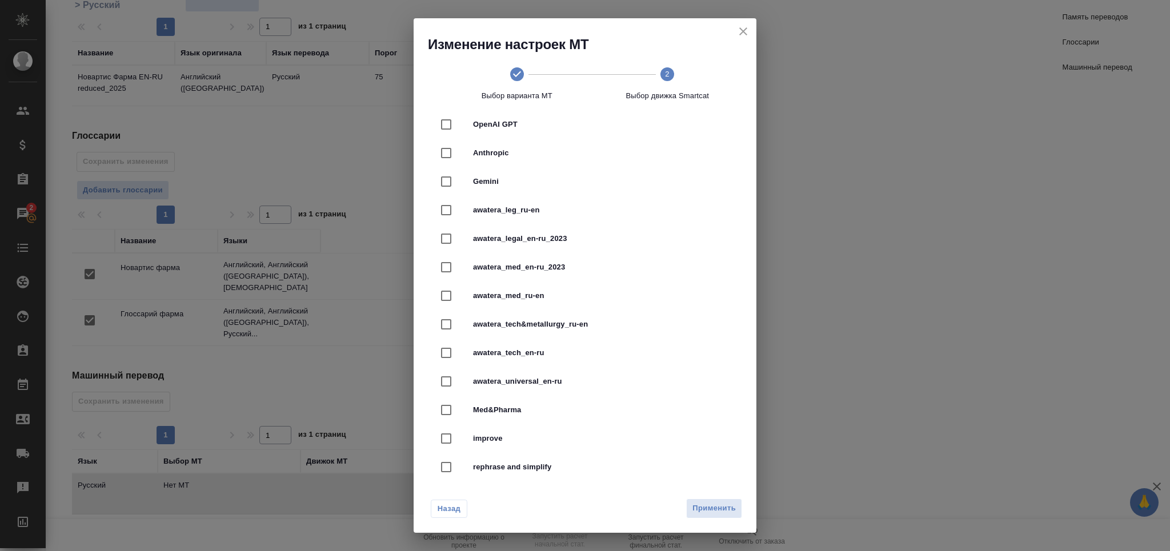
click at [576, 265] on span "awatera_med_en-ru_2023" at bounding box center [601, 267] width 256 height 11
checkbox input "true"
drag, startPoint x: 718, startPoint y: 509, endPoint x: 192, endPoint y: 395, distance: 538.3
click at [717, 507] on span "Применить" at bounding box center [714, 508] width 43 height 13
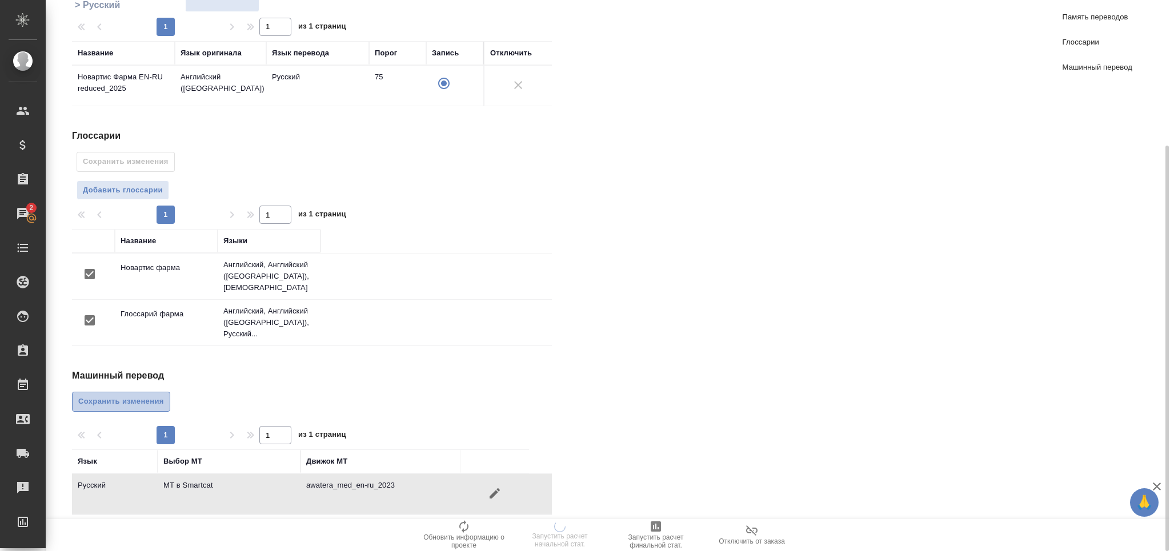
click at [137, 395] on span "Сохранить изменения" at bounding box center [121, 401] width 86 height 13
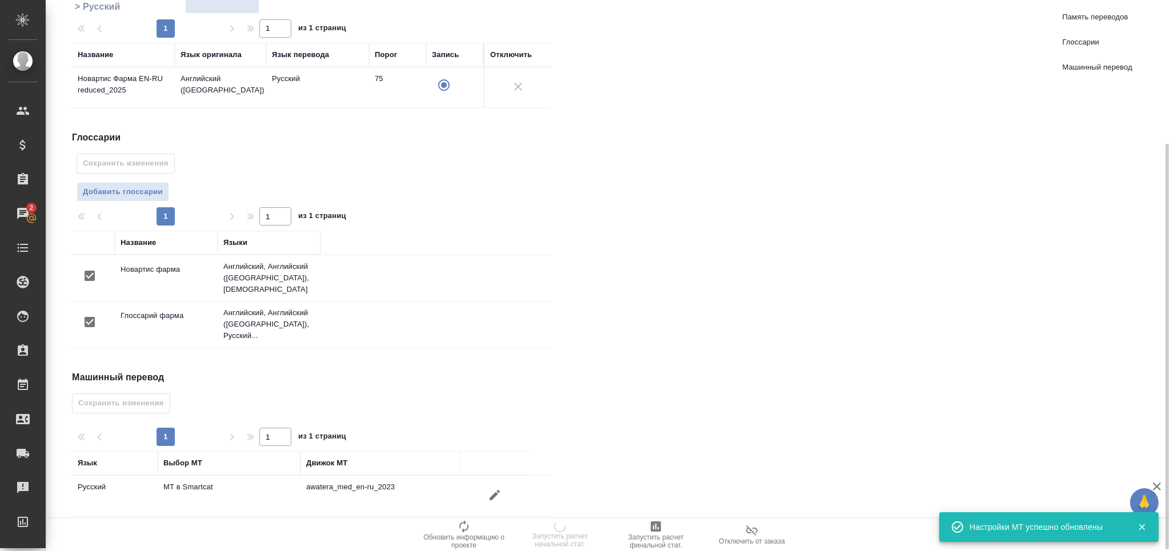
scroll to position [0, 0]
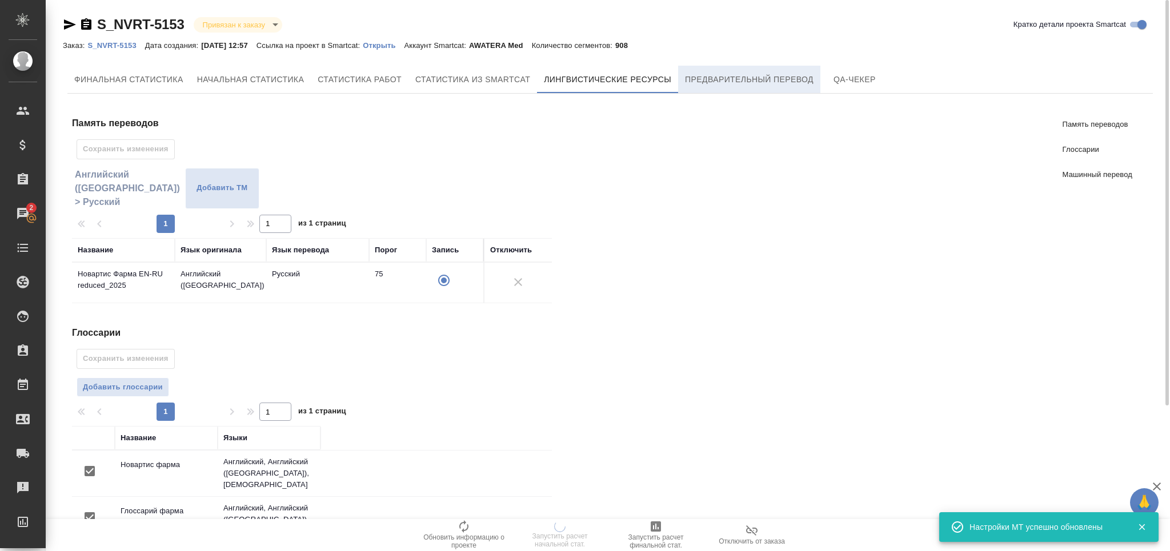
click at [711, 75] on span "Предварительный перевод" at bounding box center [749, 80] width 129 height 14
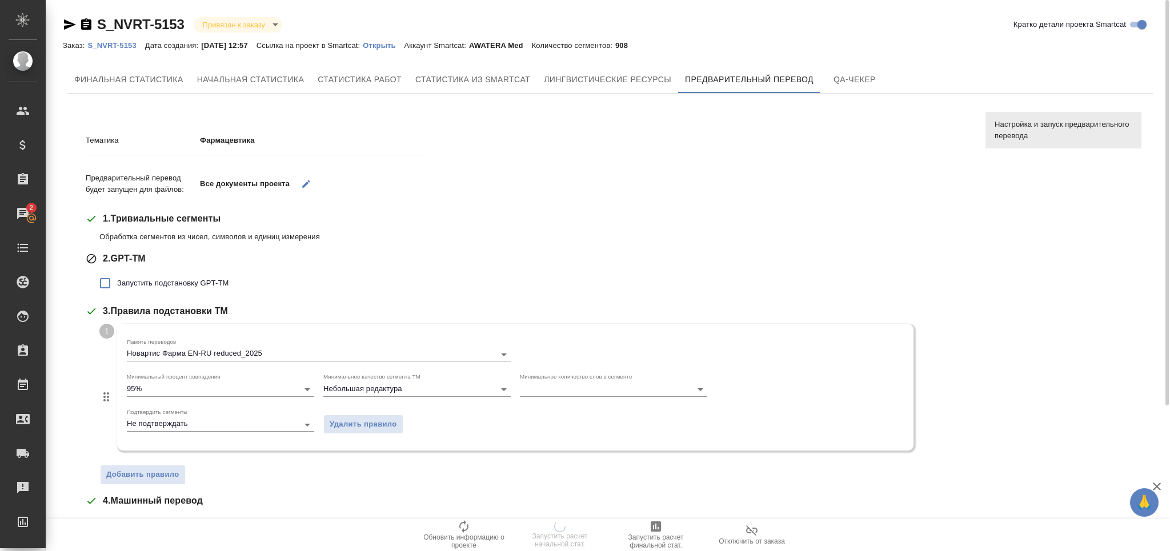
click at [133, 289] on label "Запустить подстановку GPT-TM" at bounding box center [160, 283] width 135 height 24
click at [117, 289] on input "Запустить подстановку GPT-TM" at bounding box center [105, 283] width 24 height 24
checkbox input "true"
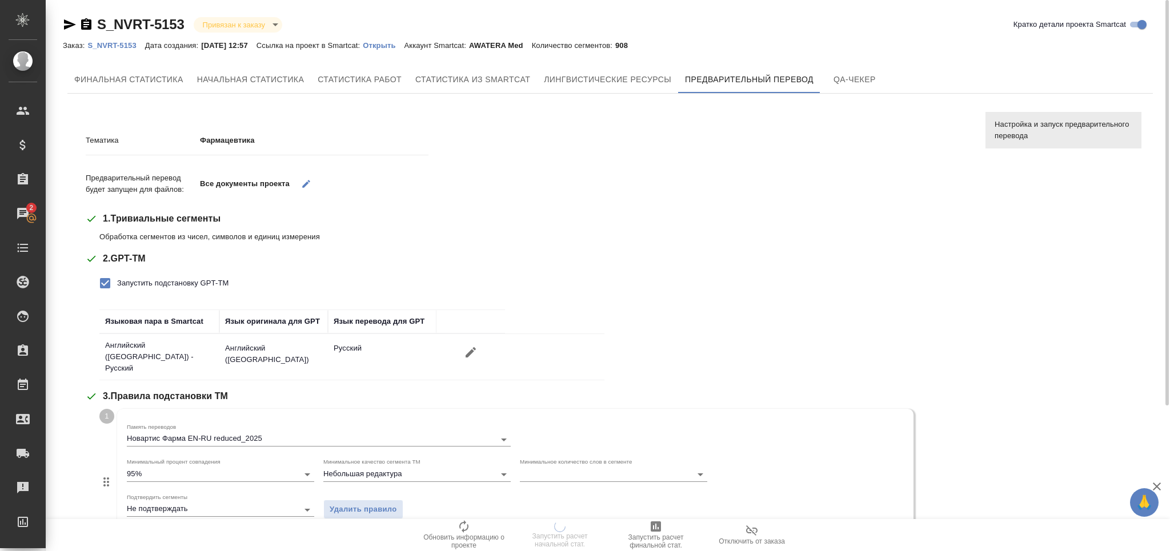
scroll to position [306, 0]
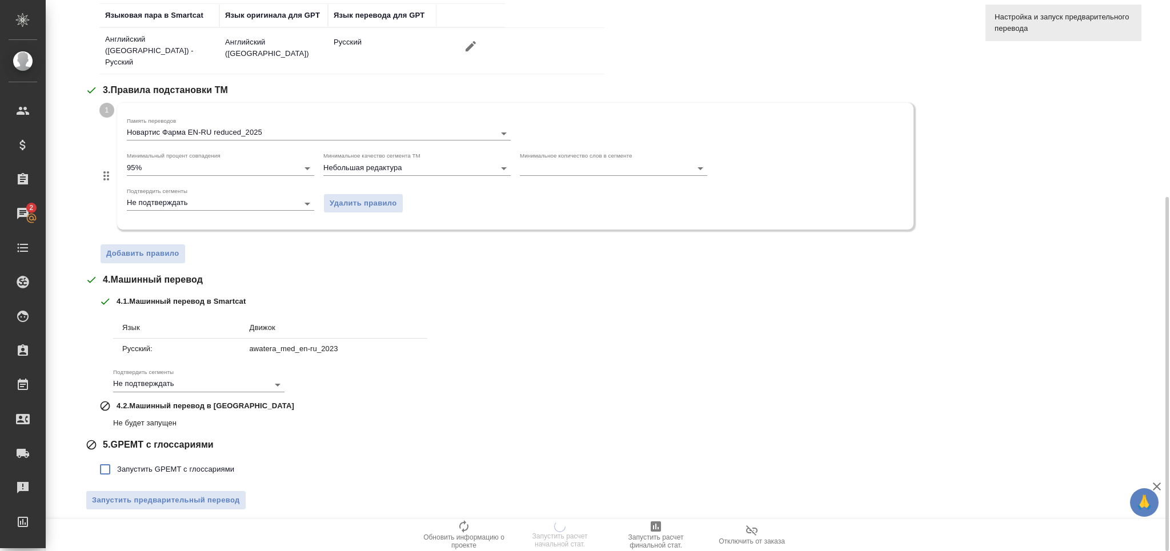
click at [149, 464] on span "Запустить GPEMT с глоссариями" at bounding box center [175, 469] width 117 height 11
click at [117, 459] on input "Запустить GPEMT с глоссариями" at bounding box center [105, 470] width 24 height 24
checkbox input "true"
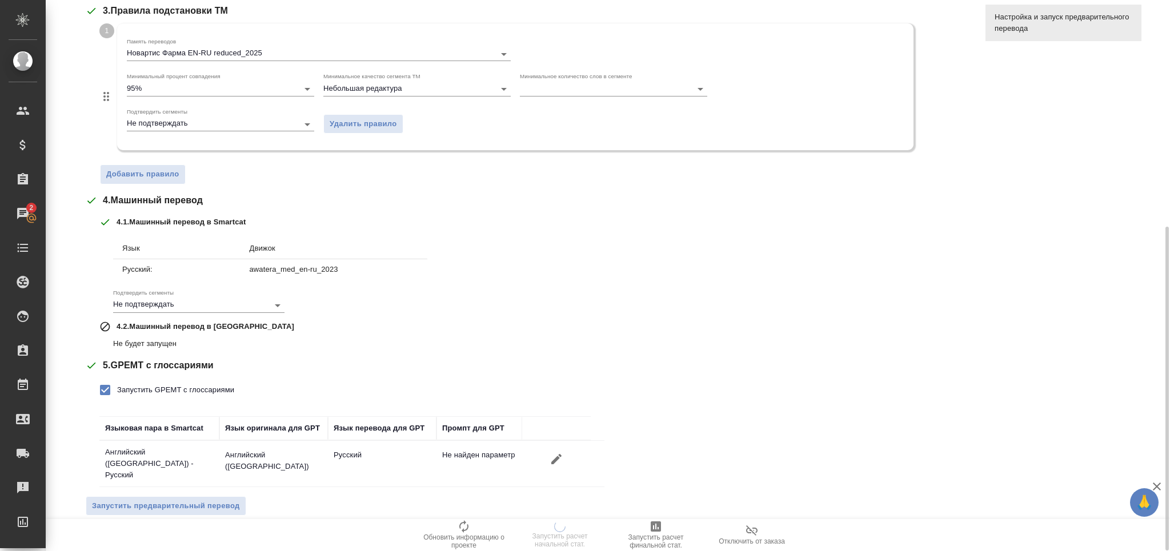
drag, startPoint x: 215, startPoint y: 490, endPoint x: 232, endPoint y: 467, distance: 27.8
click at [215, 500] on span "Запустить предварительный перевод" at bounding box center [166, 506] width 148 height 13
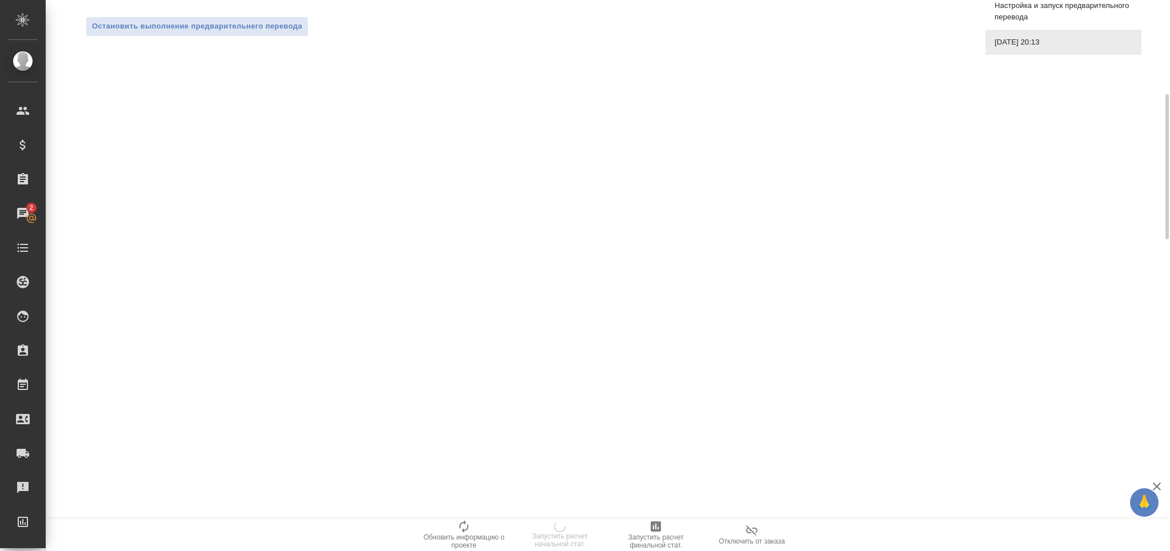
scroll to position [0, 0]
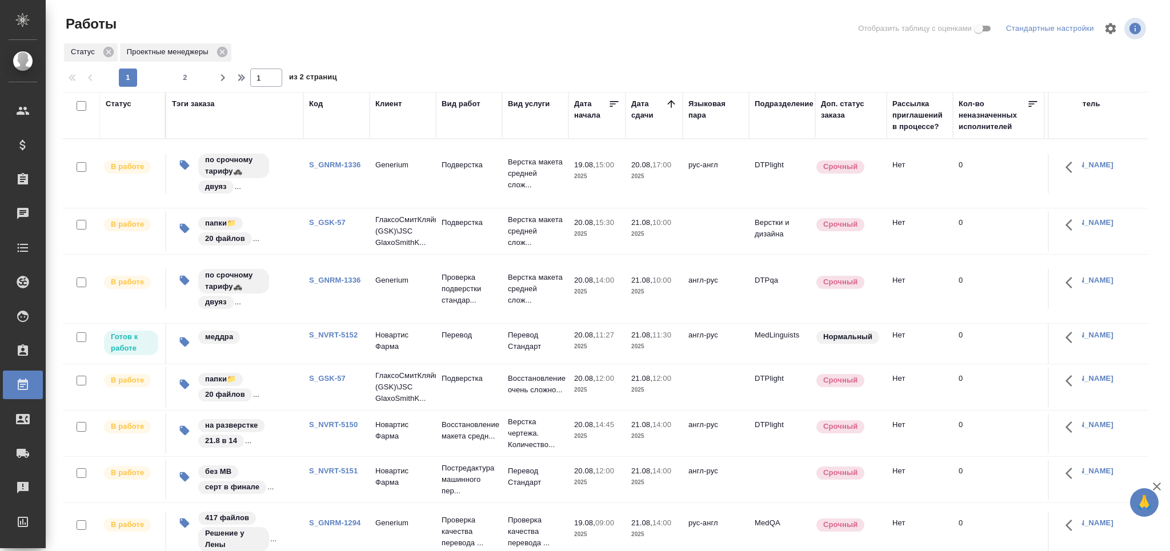
scroll to position [61, 0]
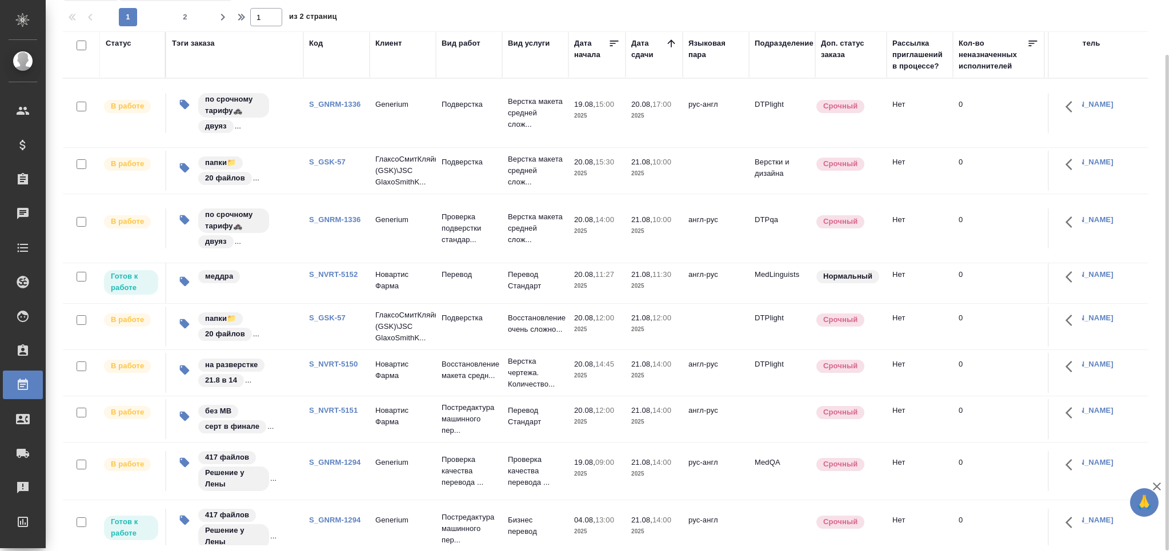
click at [334, 100] on link "S_GNRM-1336" at bounding box center [334, 104] width 51 height 9
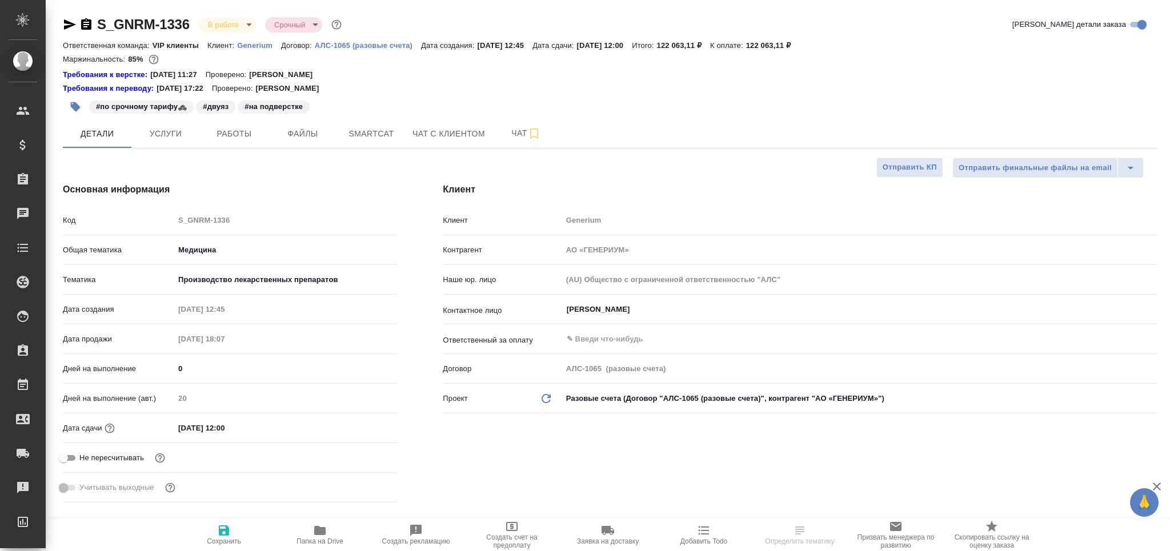
select select "RU"
click at [245, 134] on span "Работы" at bounding box center [234, 134] width 55 height 14
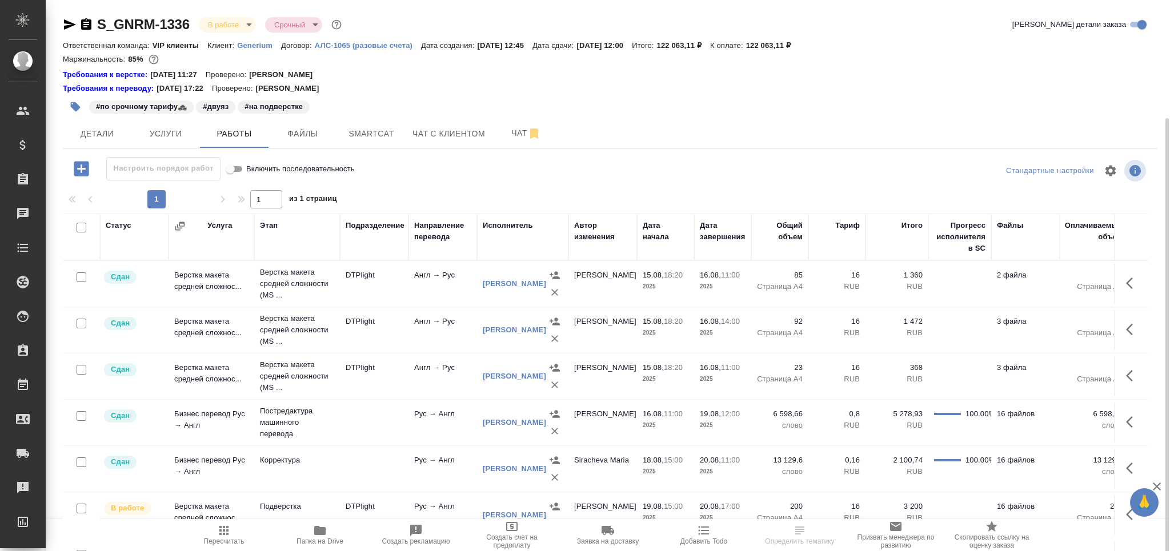
scroll to position [62, 0]
